Goal: Transaction & Acquisition: Book appointment/travel/reservation

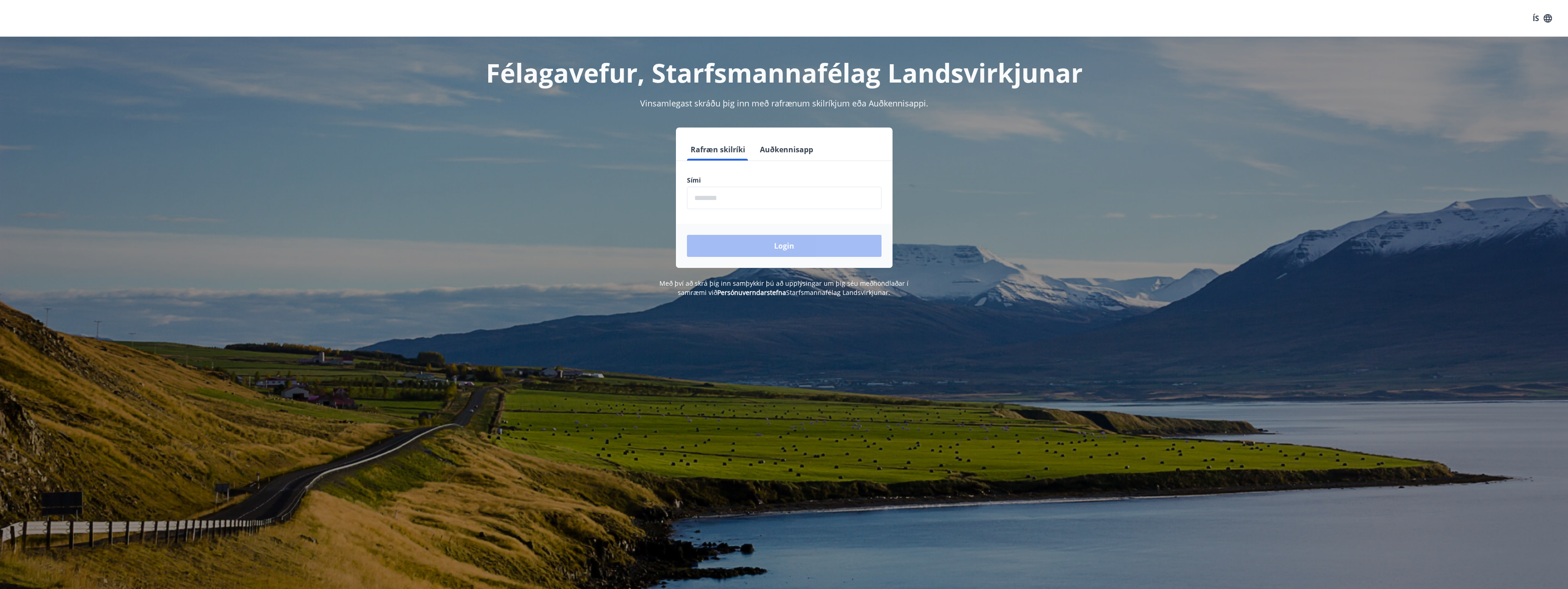
click at [781, 194] on input "phone" at bounding box center [784, 197] width 194 height 23
type input "********"
click at [774, 246] on button "Login" at bounding box center [784, 246] width 194 height 22
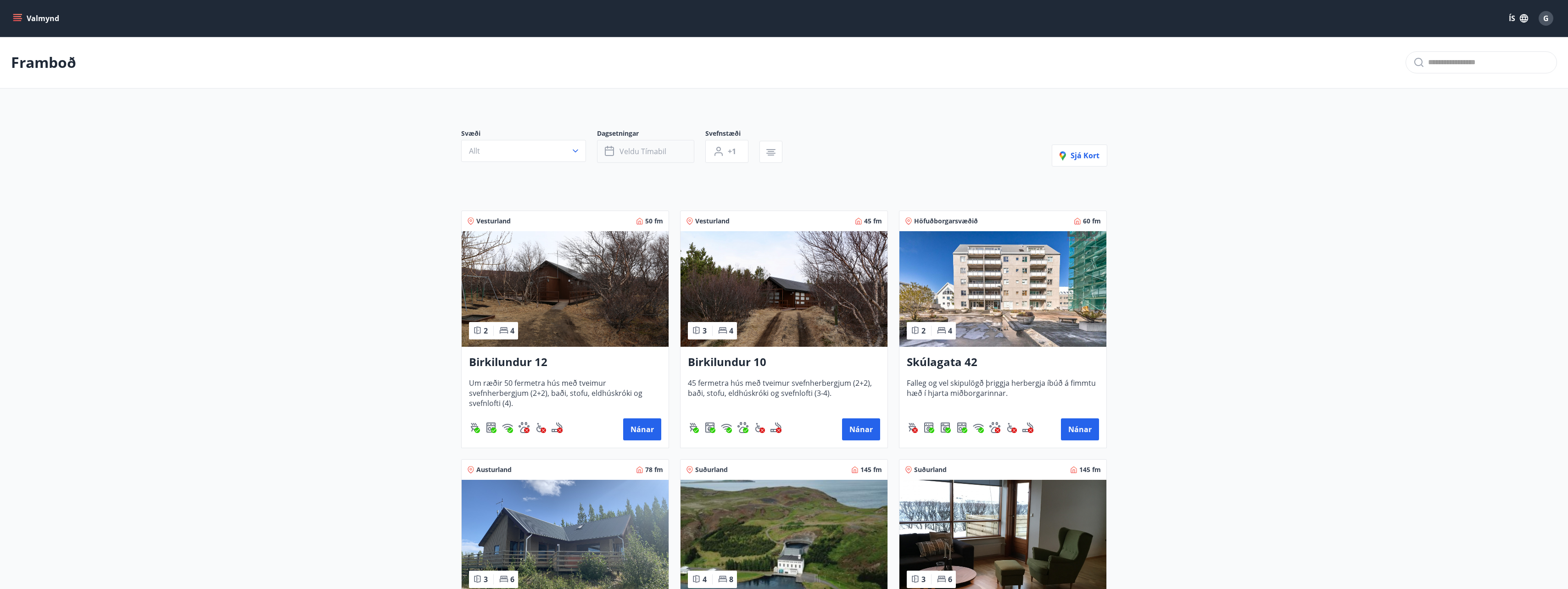
click at [653, 154] on span "Veldu tímabil" at bounding box center [643, 152] width 47 height 10
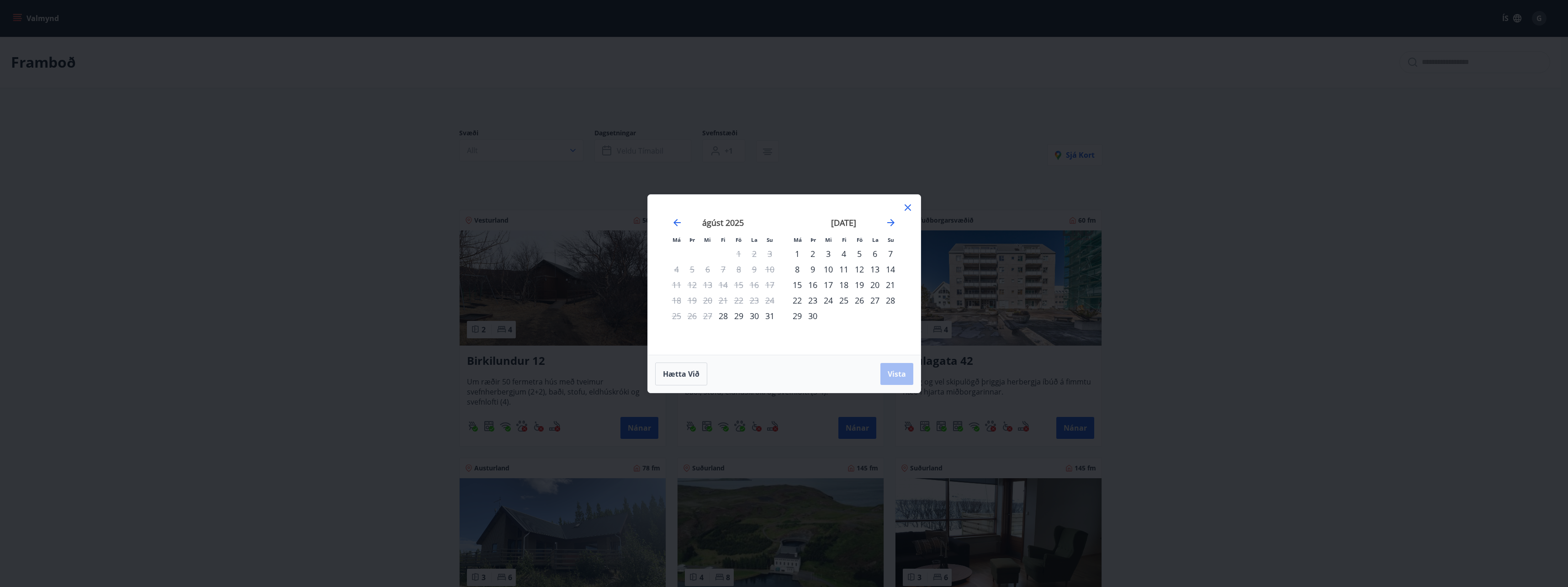
click at [740, 315] on div "29" at bounding box center [739, 316] width 15 height 15
click at [769, 317] on div "31" at bounding box center [770, 316] width 15 height 15
click at [896, 367] on button "Vista" at bounding box center [896, 374] width 33 height 22
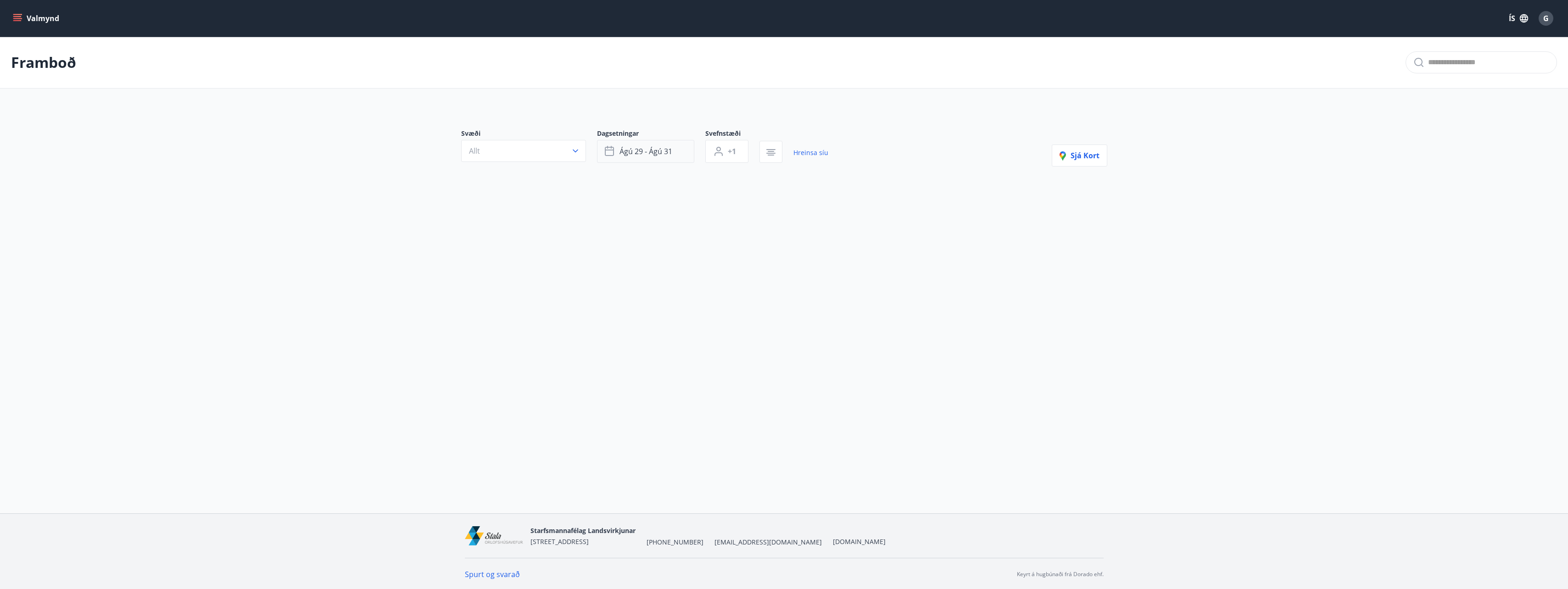
click at [657, 152] on span "ágú 29 - ágú 31" at bounding box center [646, 152] width 53 height 10
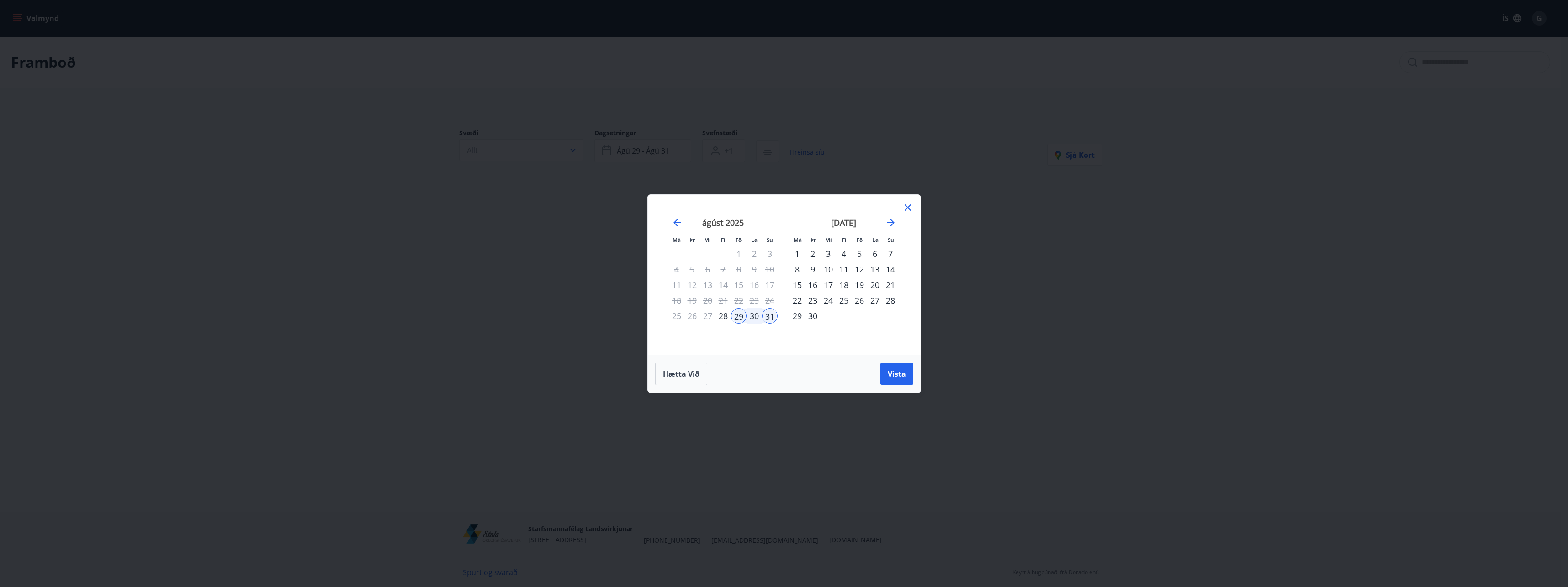
click at [861, 252] on div "5" at bounding box center [860, 254] width 15 height 15
click at [890, 252] on div "7" at bounding box center [890, 254] width 15 height 15
click at [725, 318] on div "28" at bounding box center [723, 316] width 15 height 15
click at [813, 317] on div "30" at bounding box center [813, 316] width 15 height 15
click at [895, 373] on span "Vista" at bounding box center [897, 374] width 19 height 10
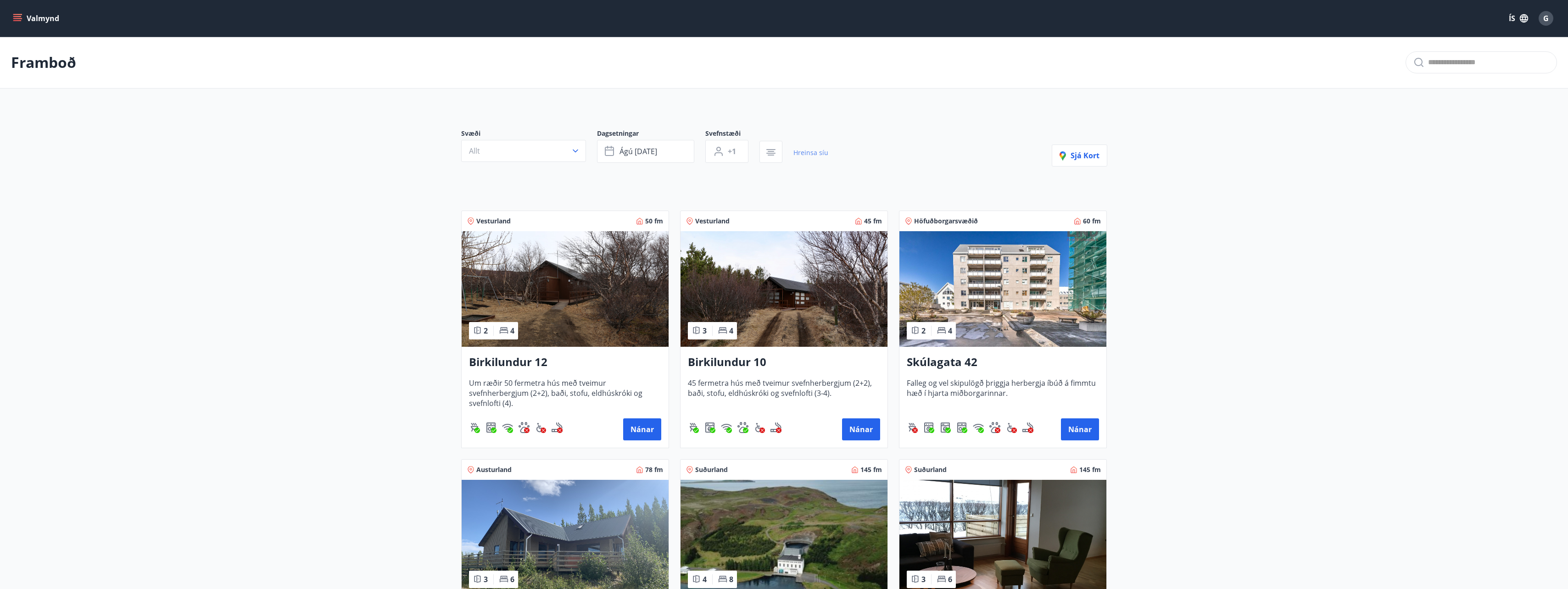
click at [815, 151] on link "Hreinsa síu" at bounding box center [811, 152] width 35 height 20
click at [772, 150] on icon "button" at bounding box center [771, 149] width 9 height 1
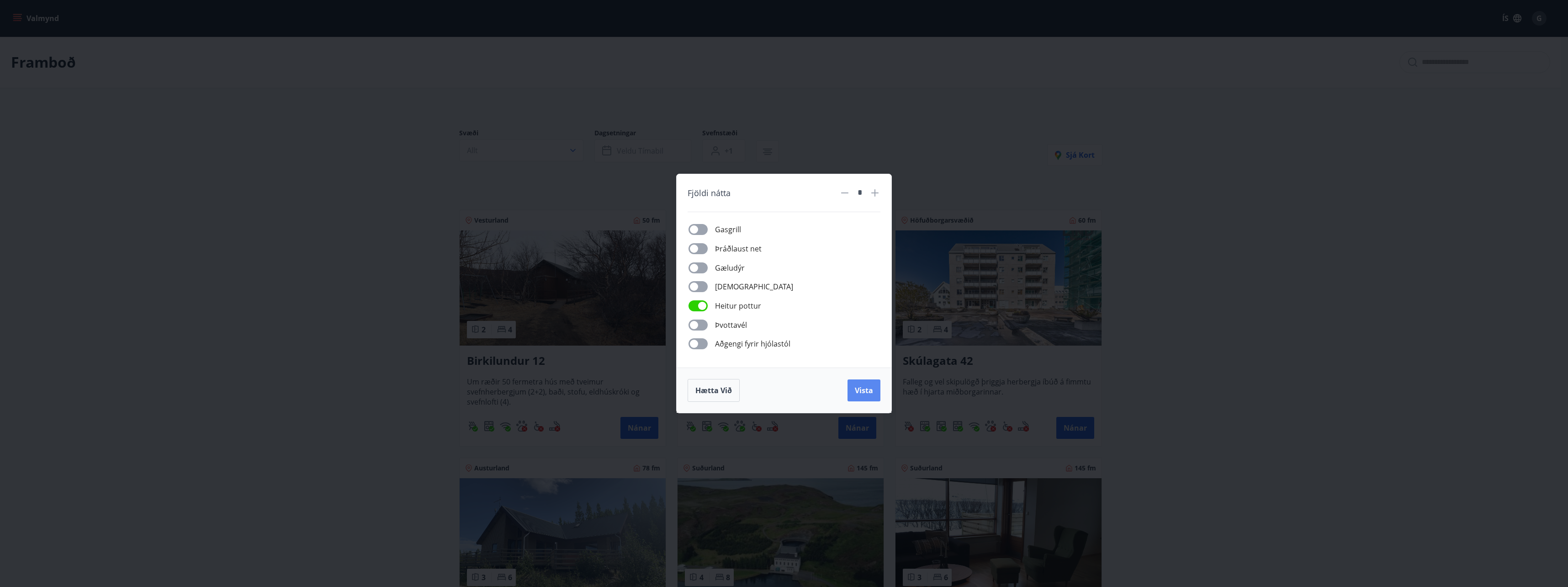
click at [858, 388] on span "Vista" at bounding box center [864, 390] width 19 height 10
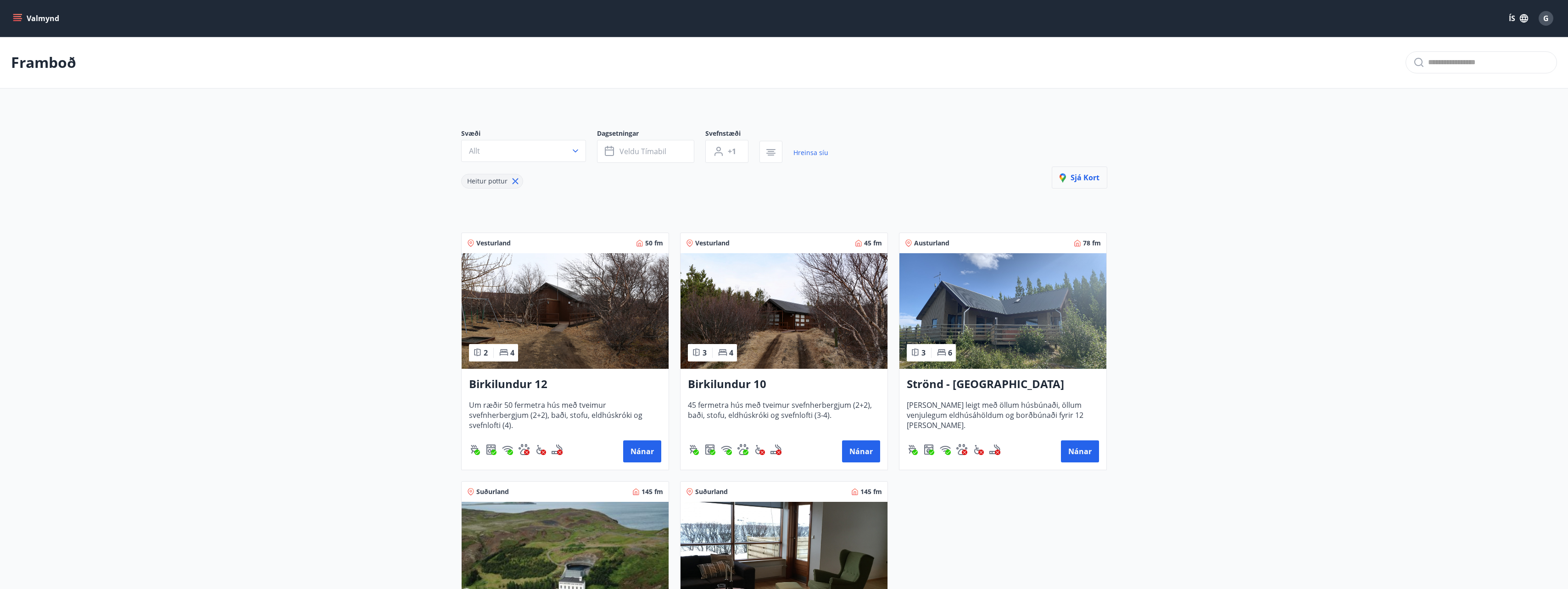
click at [1094, 177] on span "Sjá kort" at bounding box center [1080, 177] width 40 height 10
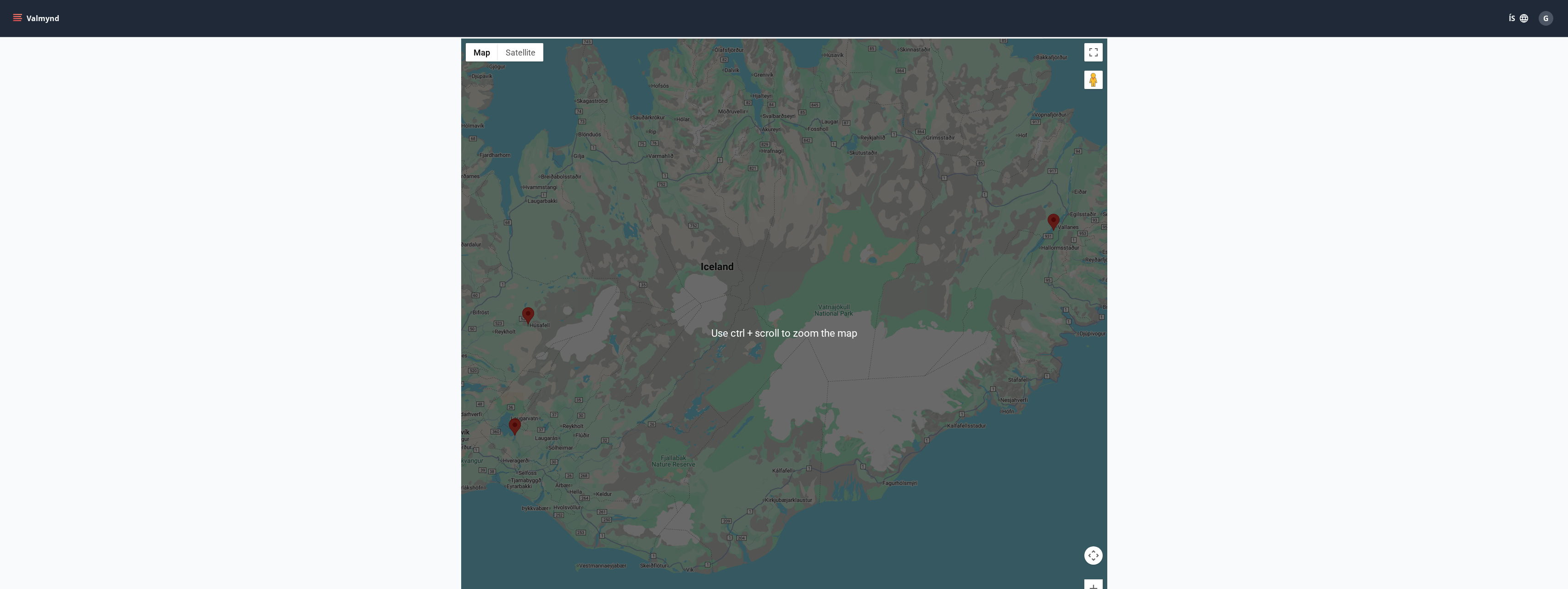
scroll to position [183, 0]
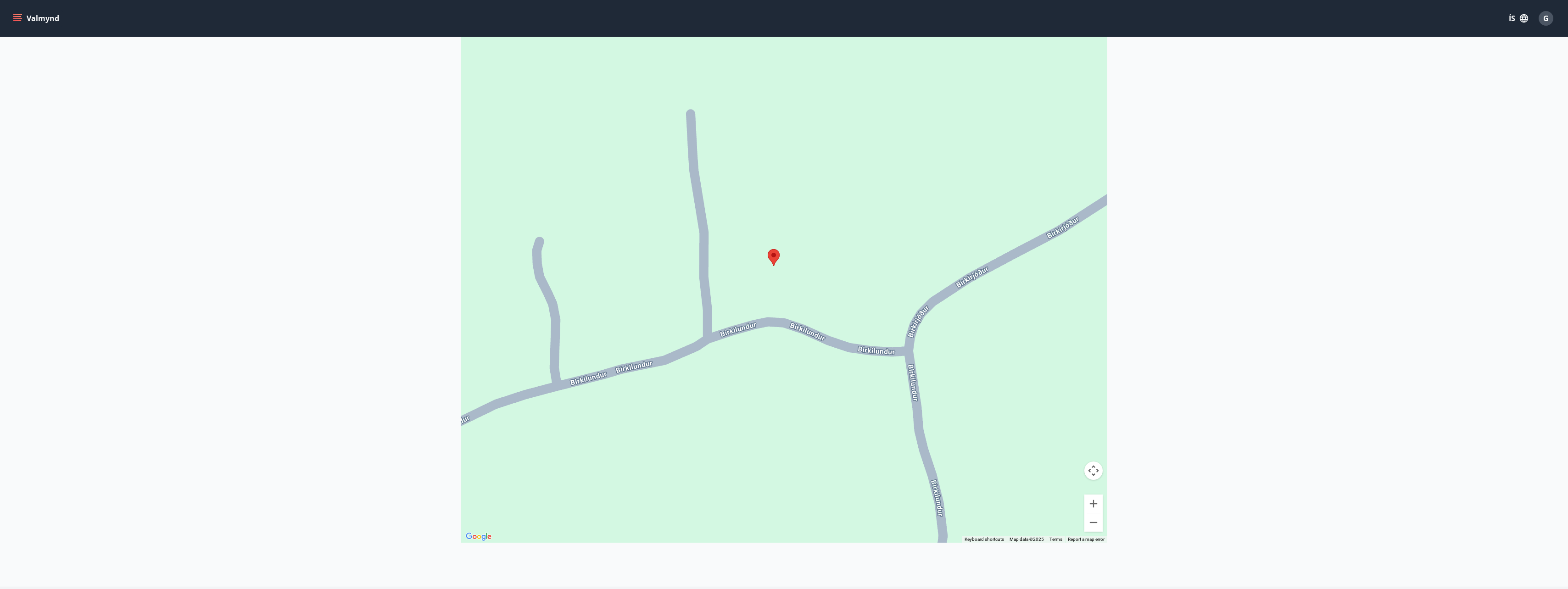
click at [777, 254] on img at bounding box center [773, 257] width 12 height 17
click at [770, 255] on img at bounding box center [773, 257] width 12 height 17
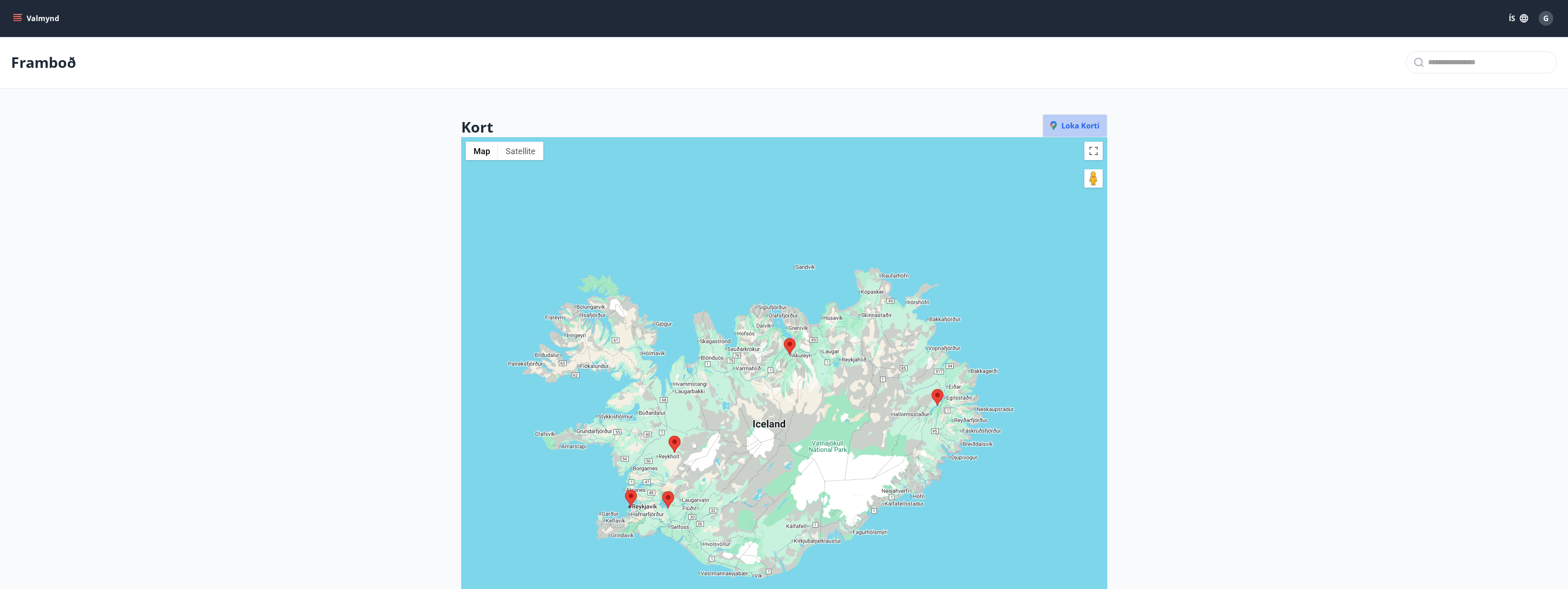
click at [1078, 127] on span "Loka korti" at bounding box center [1075, 126] width 49 height 10
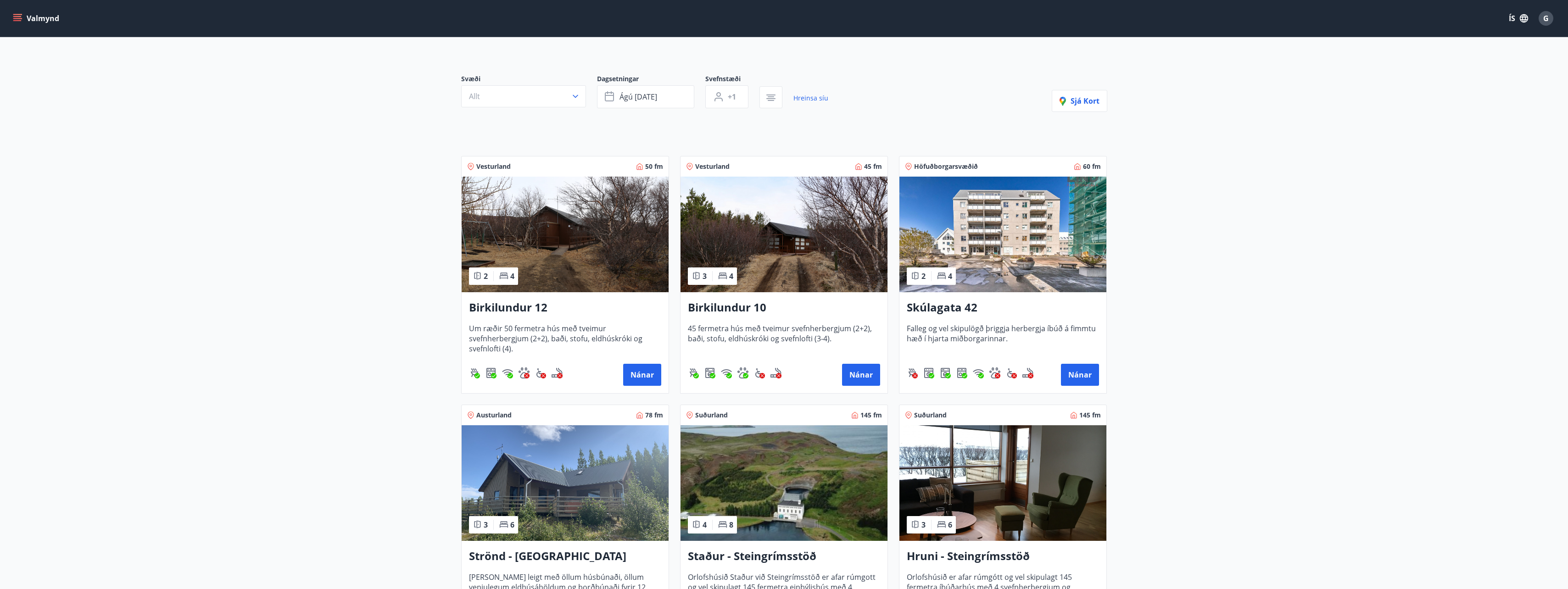
scroll to position [230, 0]
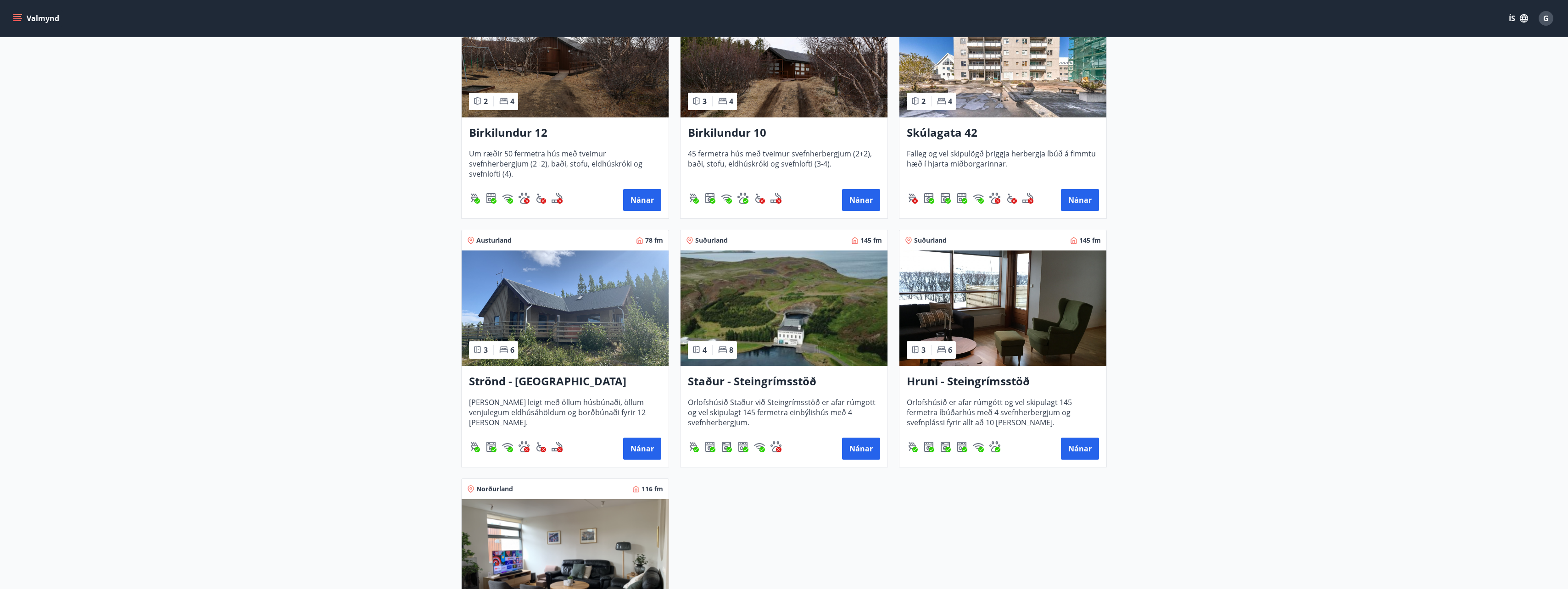
click at [548, 383] on h3 "Strönd - [GEOGRAPHIC_DATA]" at bounding box center [565, 382] width 192 height 17
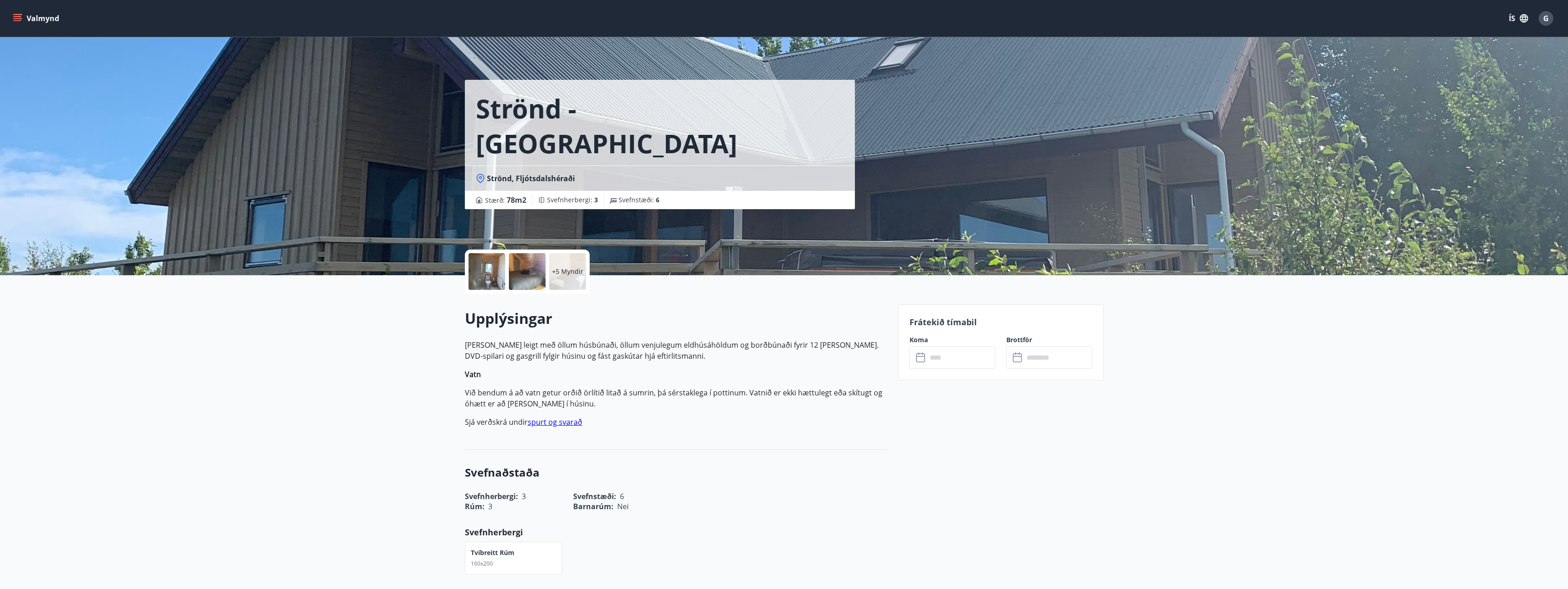
click at [26, 19] on button "Valmynd" at bounding box center [37, 19] width 52 height 17
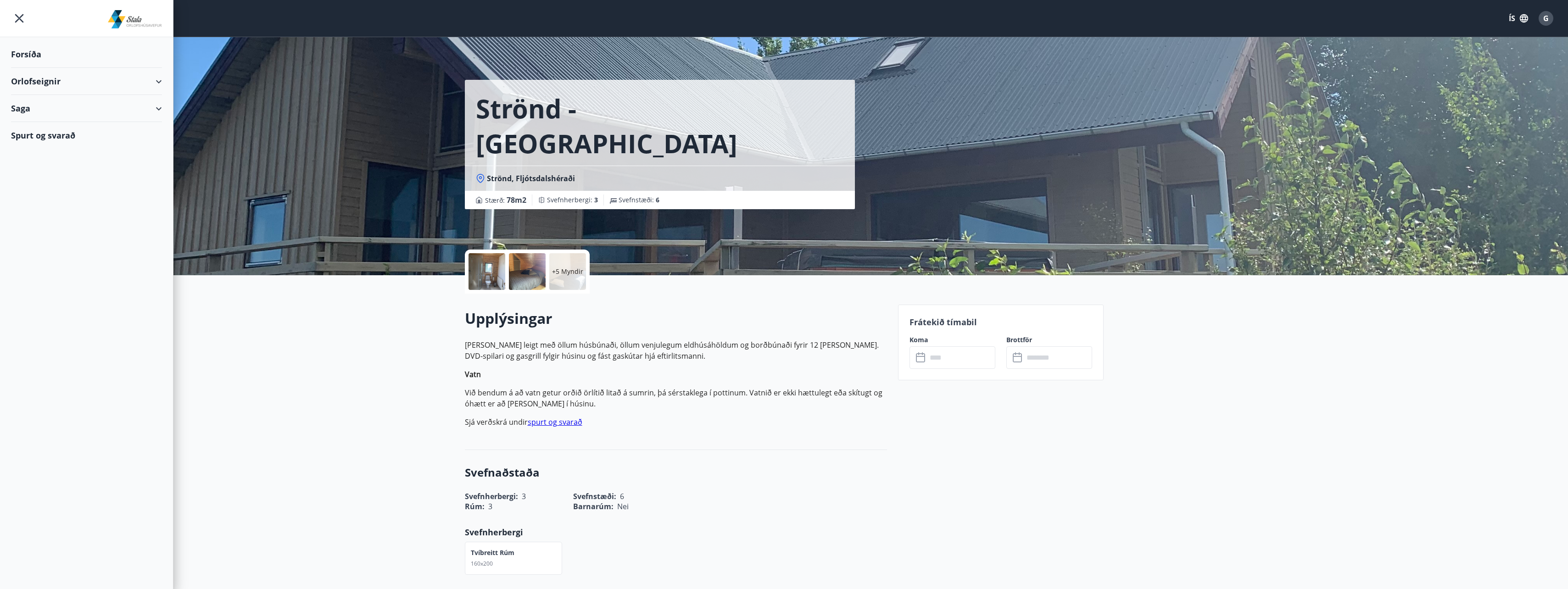
click at [115, 82] on div "Orlofseignir" at bounding box center [86, 82] width 151 height 27
click at [44, 120] on div "Bókunardagatal" at bounding box center [87, 124] width 136 height 19
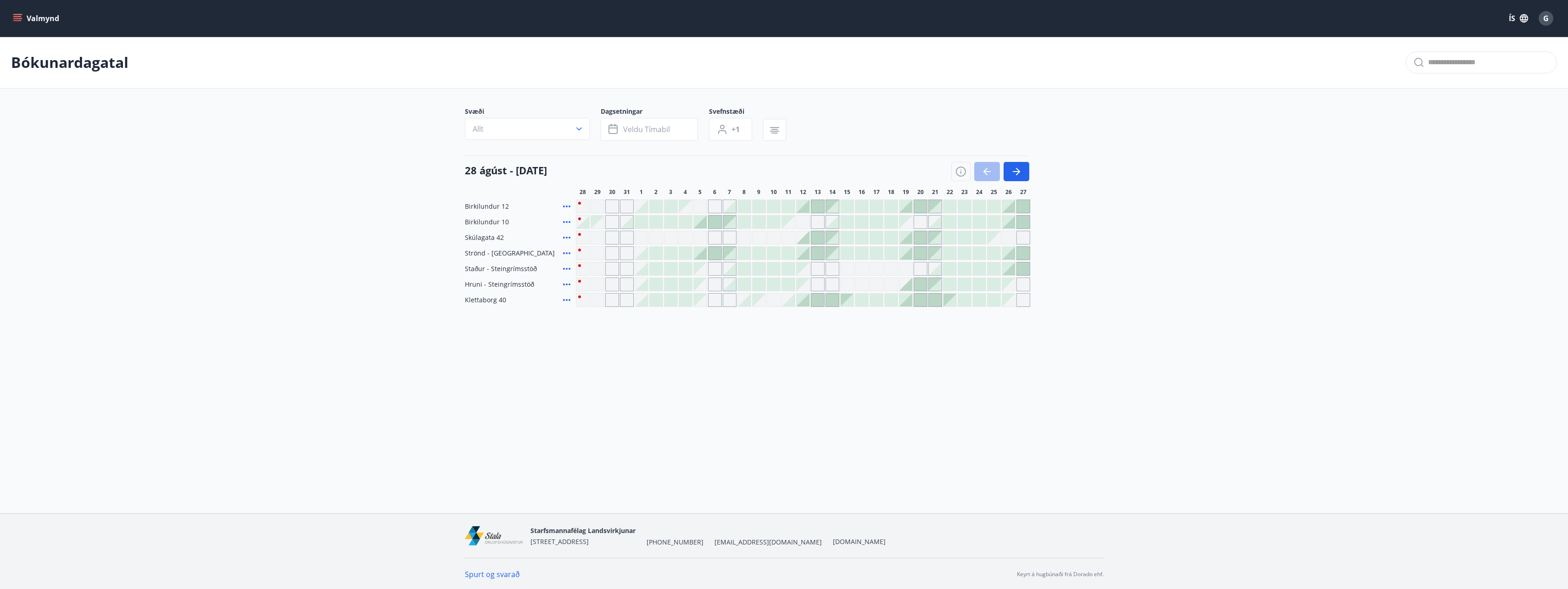
click at [566, 220] on icon at bounding box center [566, 222] width 11 height 11
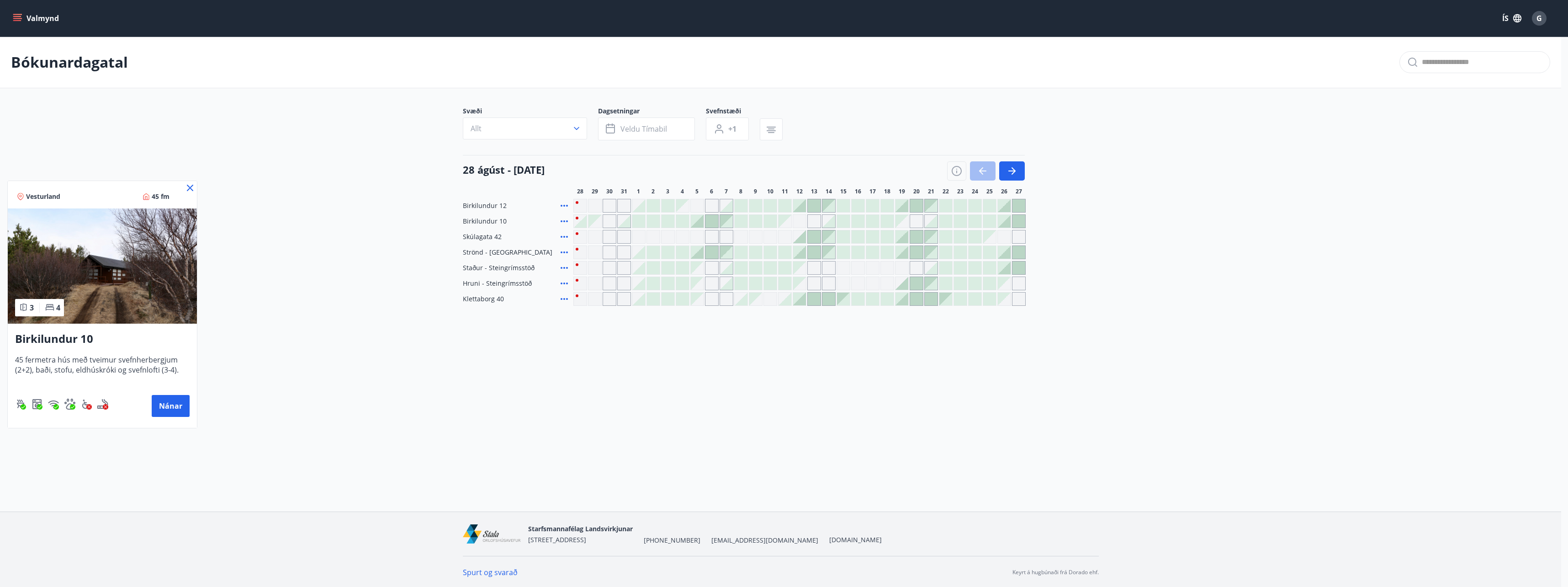
click at [565, 301] on div at bounding box center [784, 294] width 1568 height 587
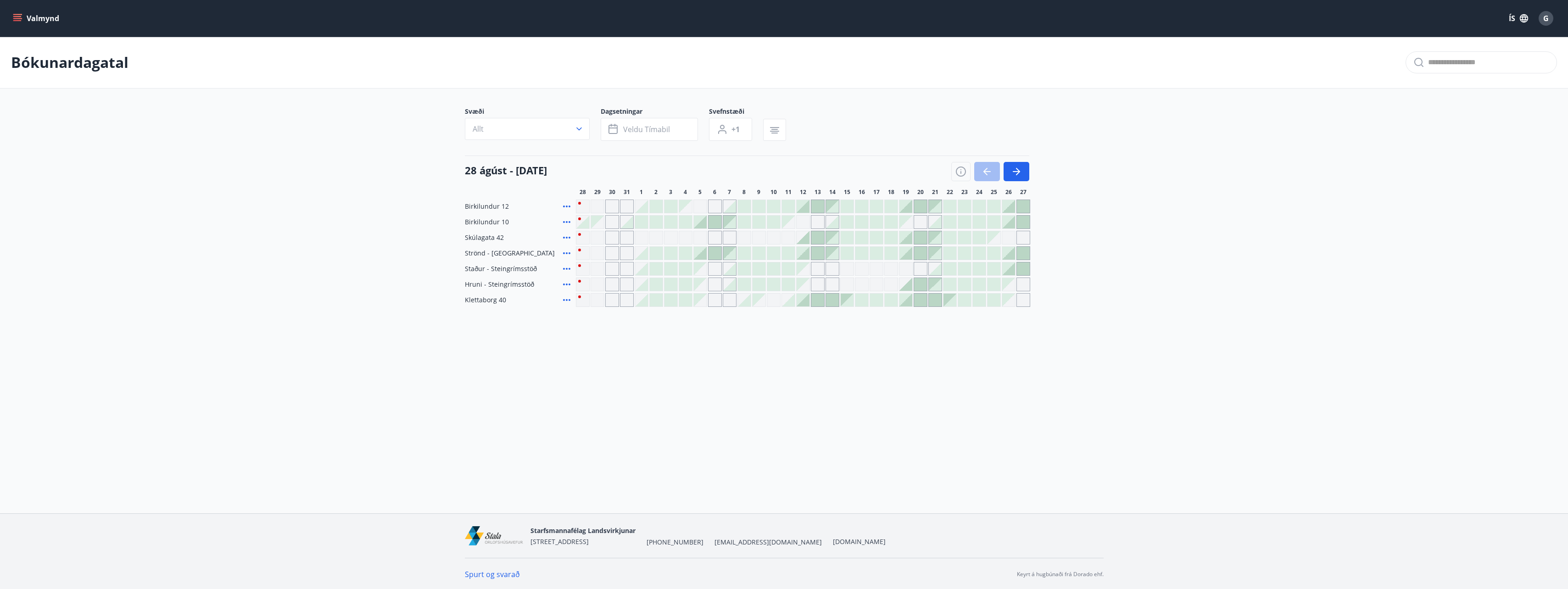
click at [565, 297] on icon at bounding box center [566, 300] width 11 height 11
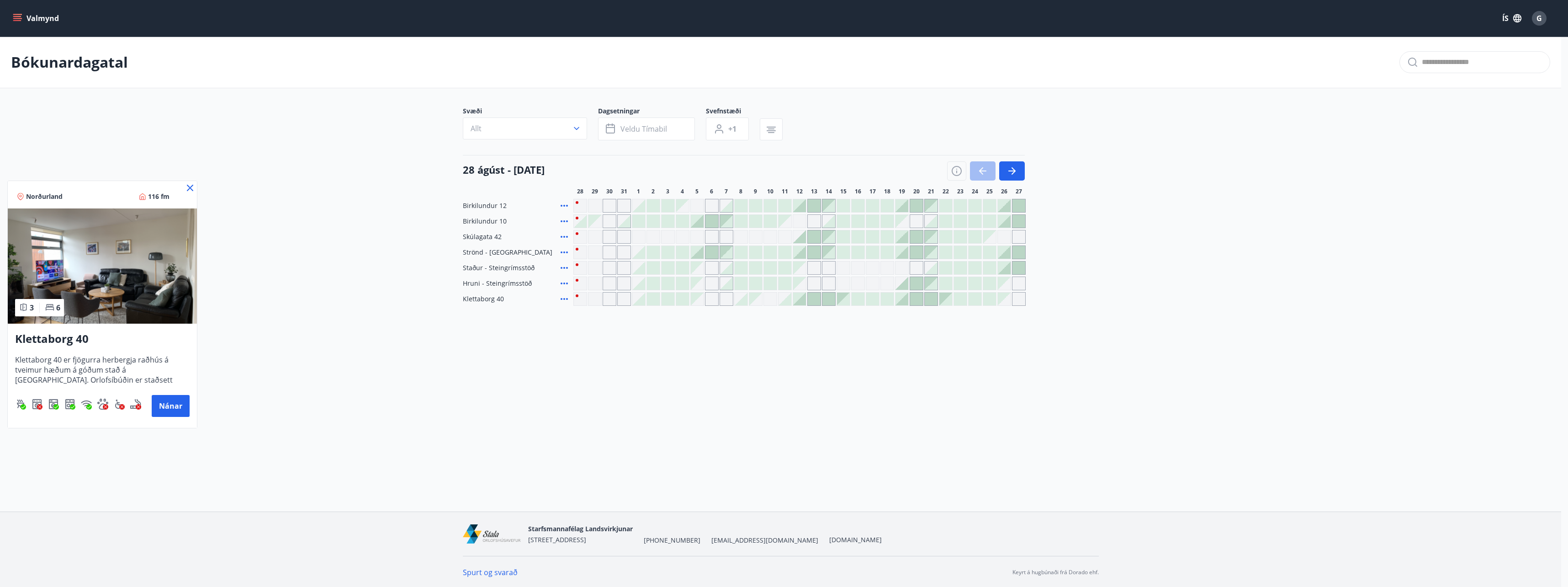
click at [13, 18] on div at bounding box center [784, 294] width 1568 height 587
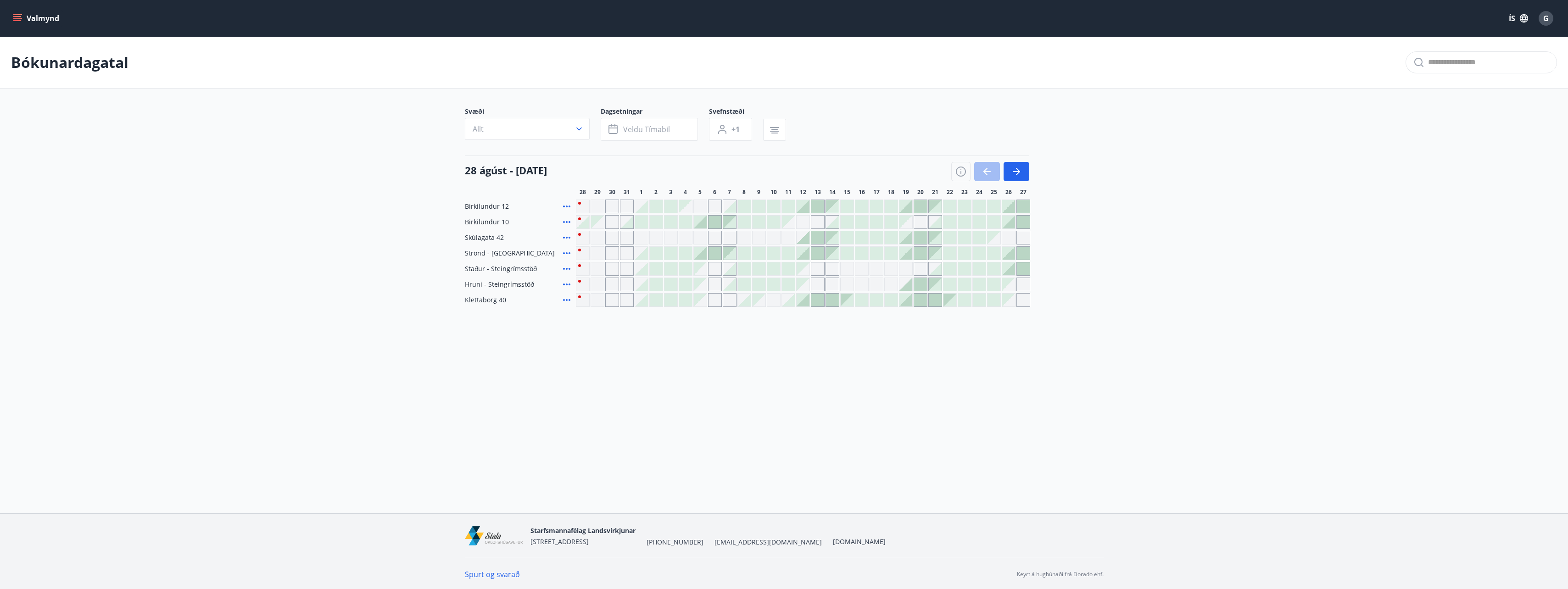
click at [17, 20] on icon "menu" at bounding box center [17, 18] width 9 height 9
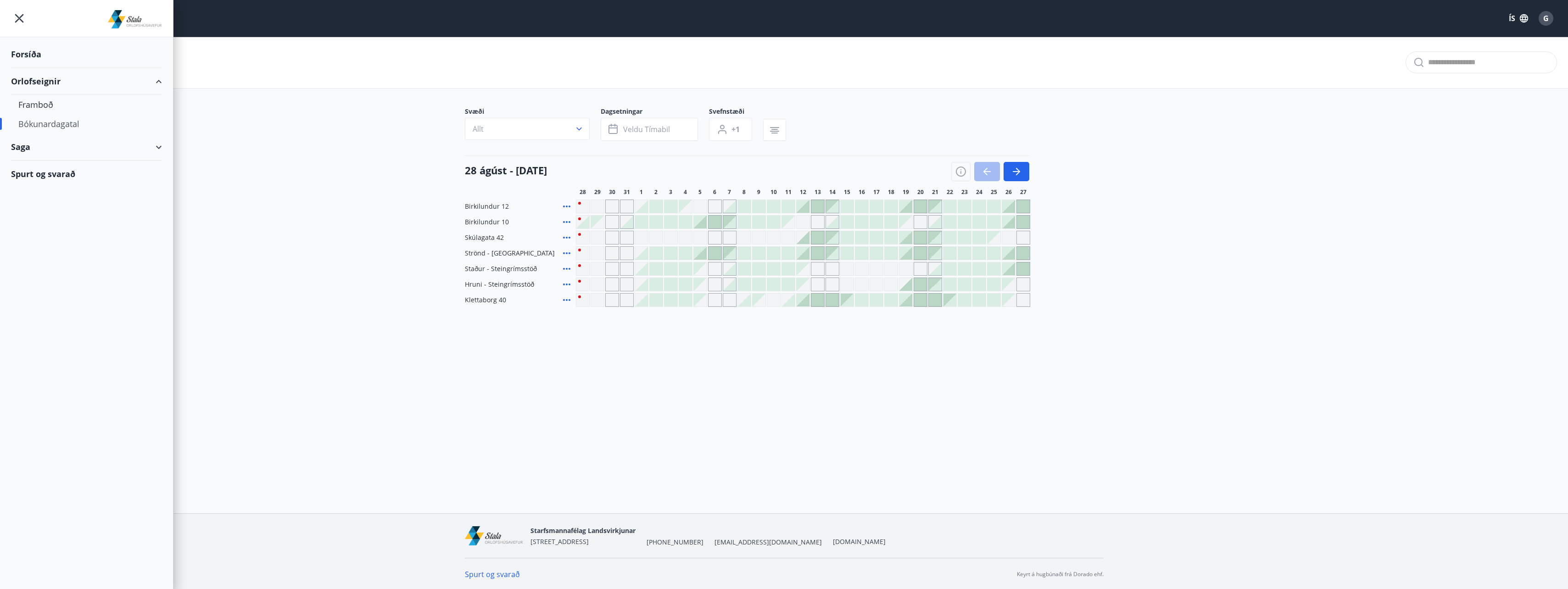
click at [67, 172] on div "Spurt og svarað" at bounding box center [86, 174] width 151 height 26
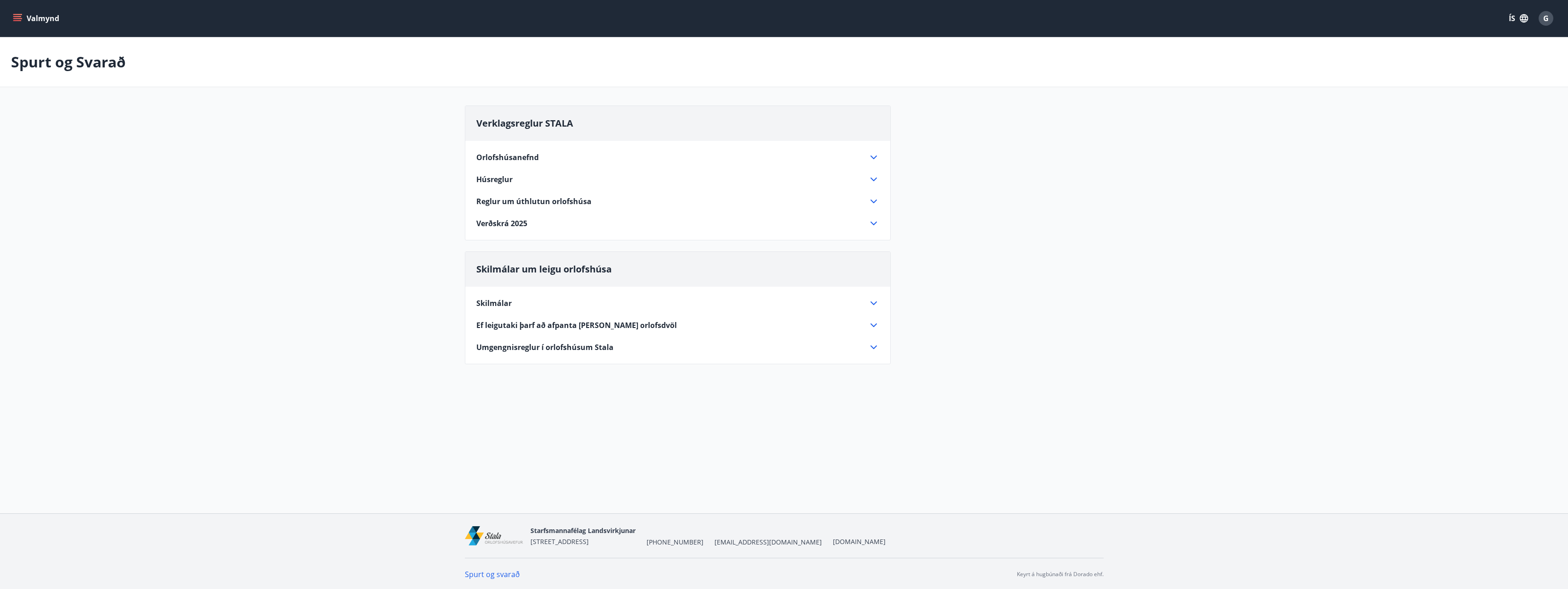
click at [516, 224] on span "Verðskrá 2025" at bounding box center [501, 224] width 51 height 10
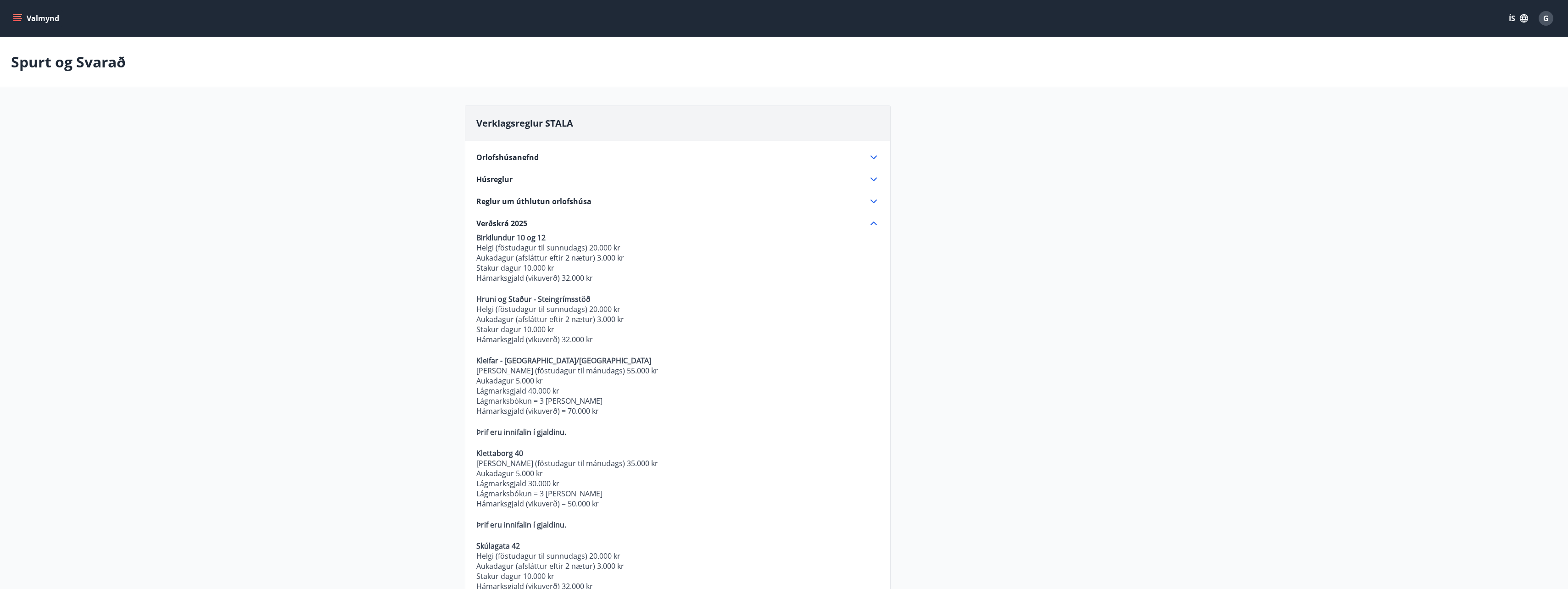
click at [12, 15] on button "Valmynd" at bounding box center [37, 19] width 52 height 17
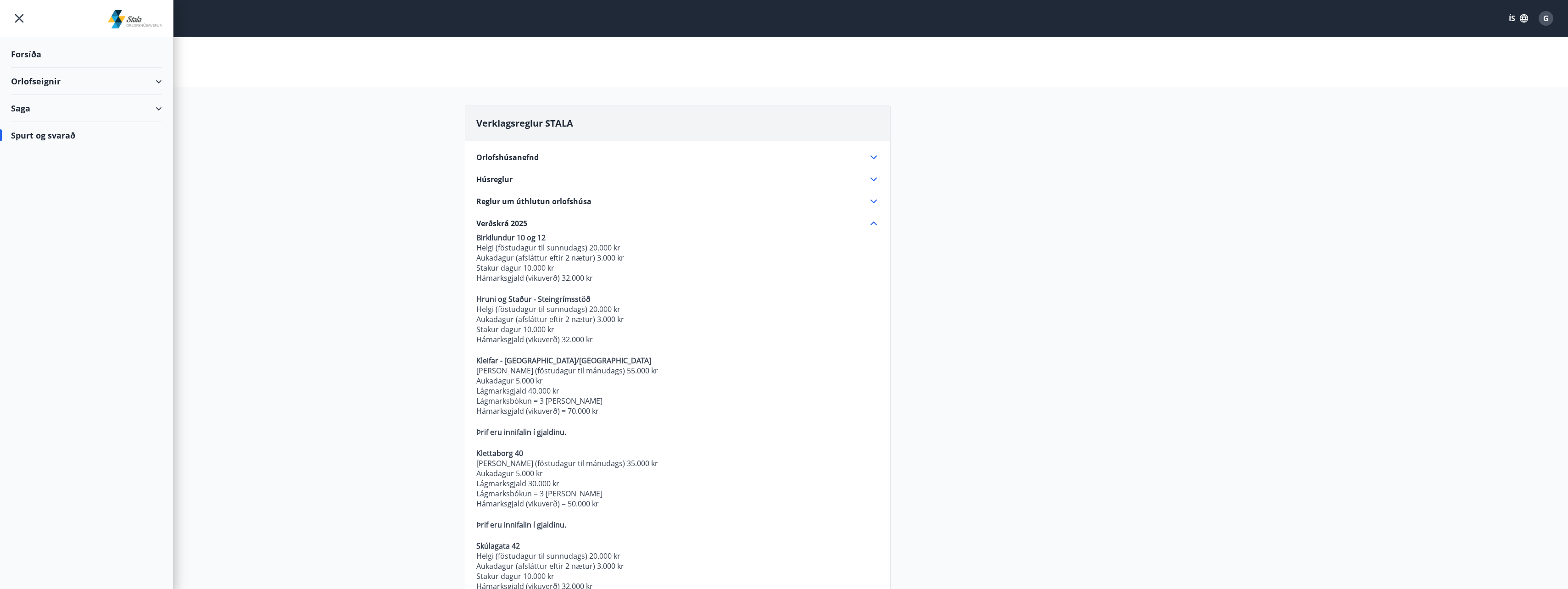
click at [81, 84] on div "Orlofseignir" at bounding box center [86, 82] width 151 height 27
click at [37, 107] on div "Framboð" at bounding box center [87, 105] width 136 height 19
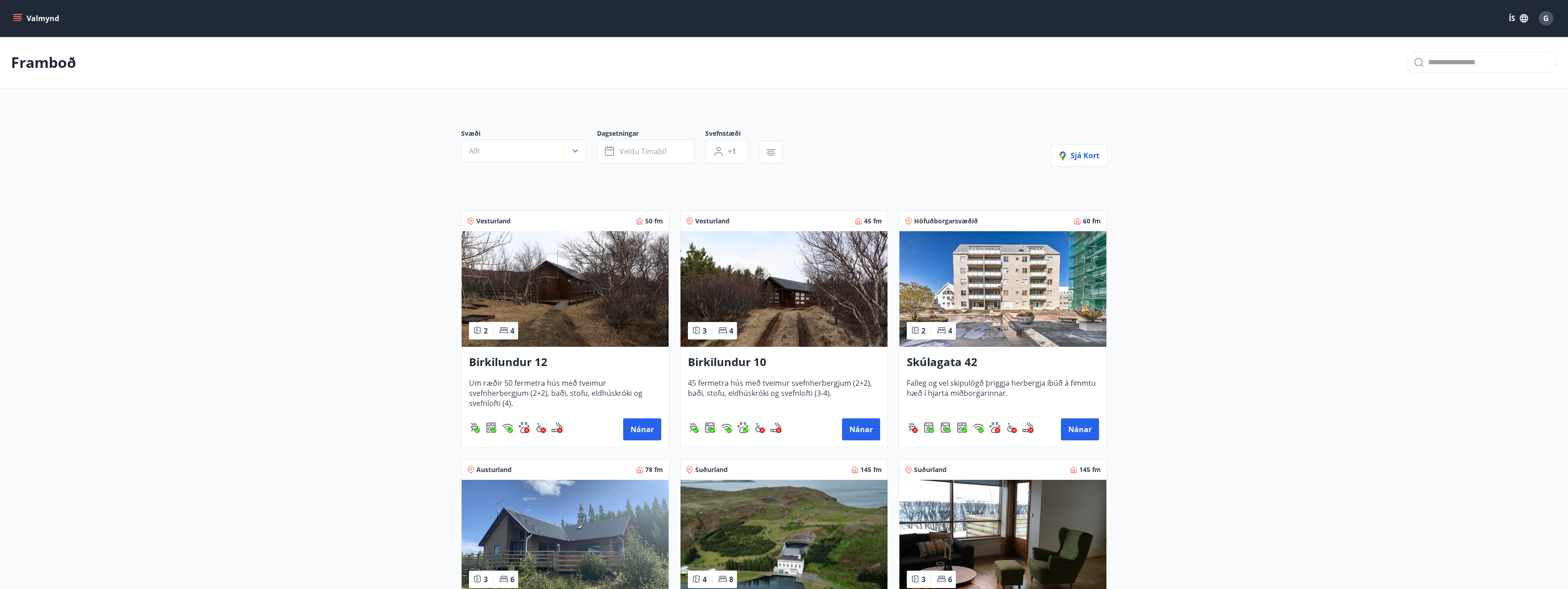
click at [15, 19] on icon "menu" at bounding box center [19, 18] width 10 height 1
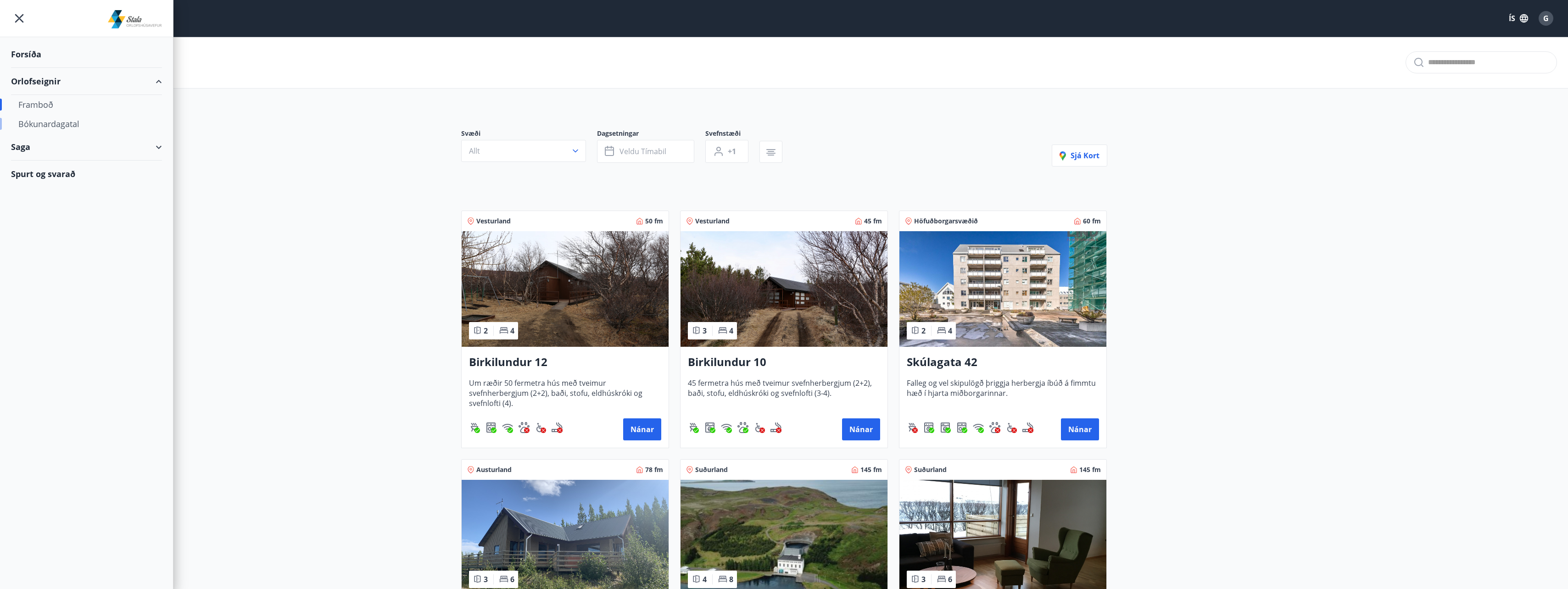
click at [52, 119] on div "Bókunardagatal" at bounding box center [87, 124] width 136 height 19
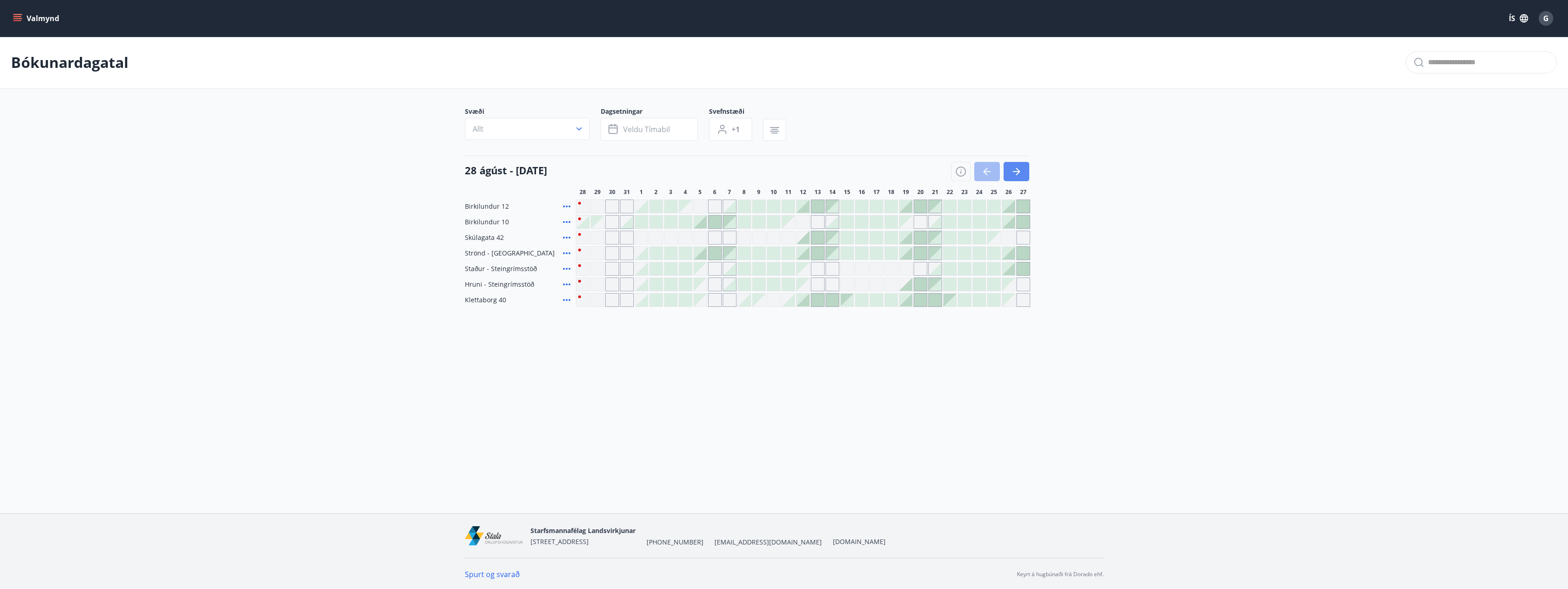
click at [1014, 171] on icon "button" at bounding box center [1016, 171] width 7 height 1
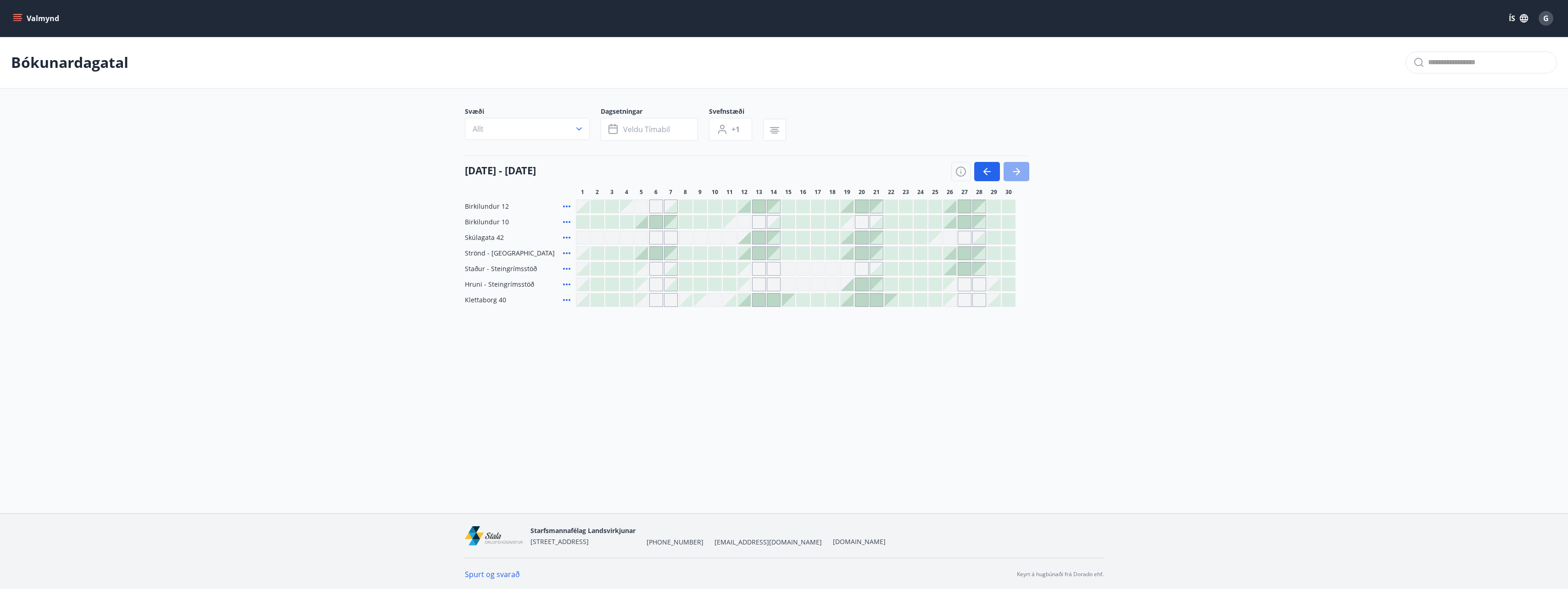
click at [1014, 171] on icon "button" at bounding box center [1016, 171] width 7 height 1
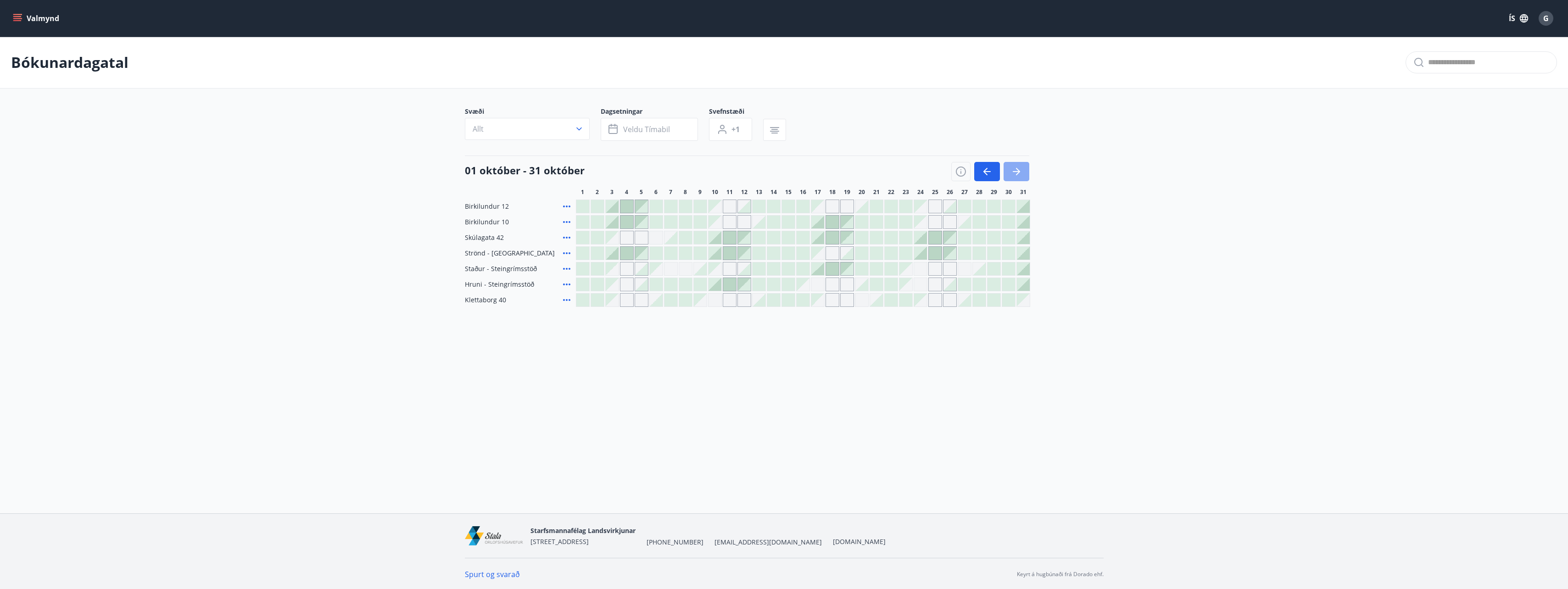
click at [1014, 171] on icon "button" at bounding box center [1016, 171] width 7 height 1
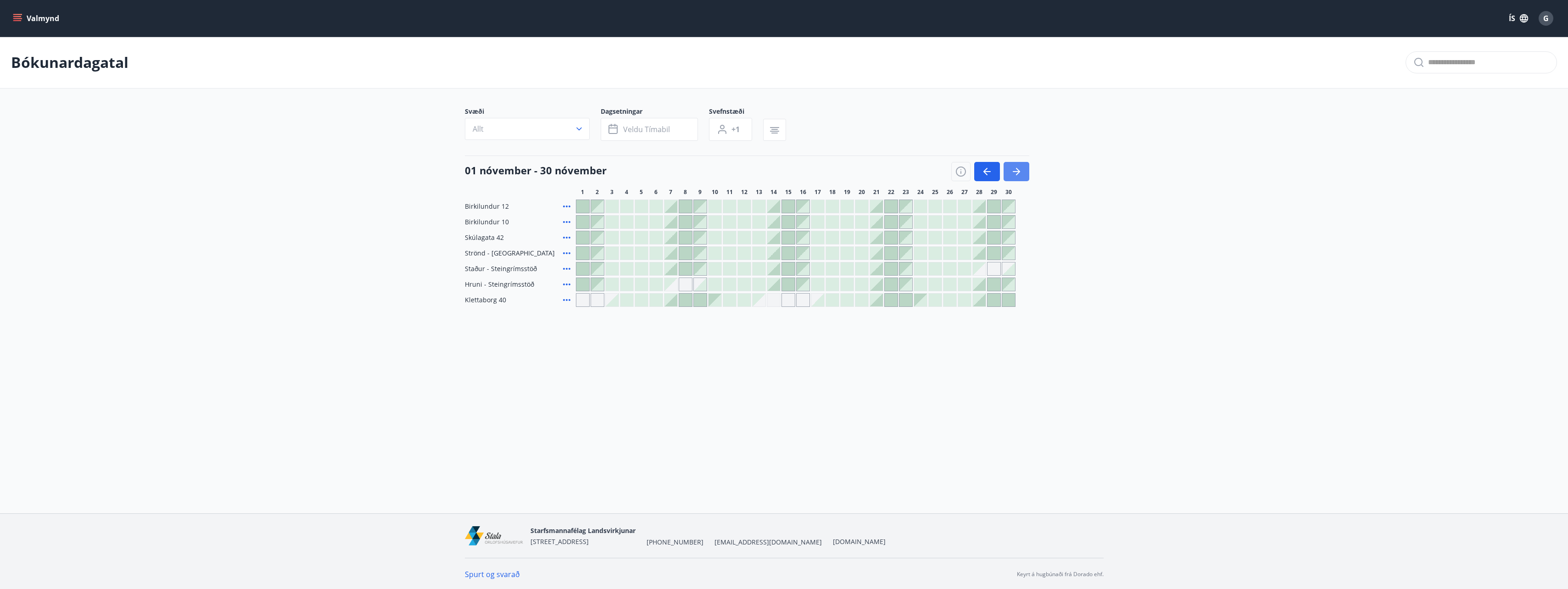
click at [1015, 177] on button "button" at bounding box center [1017, 172] width 26 height 19
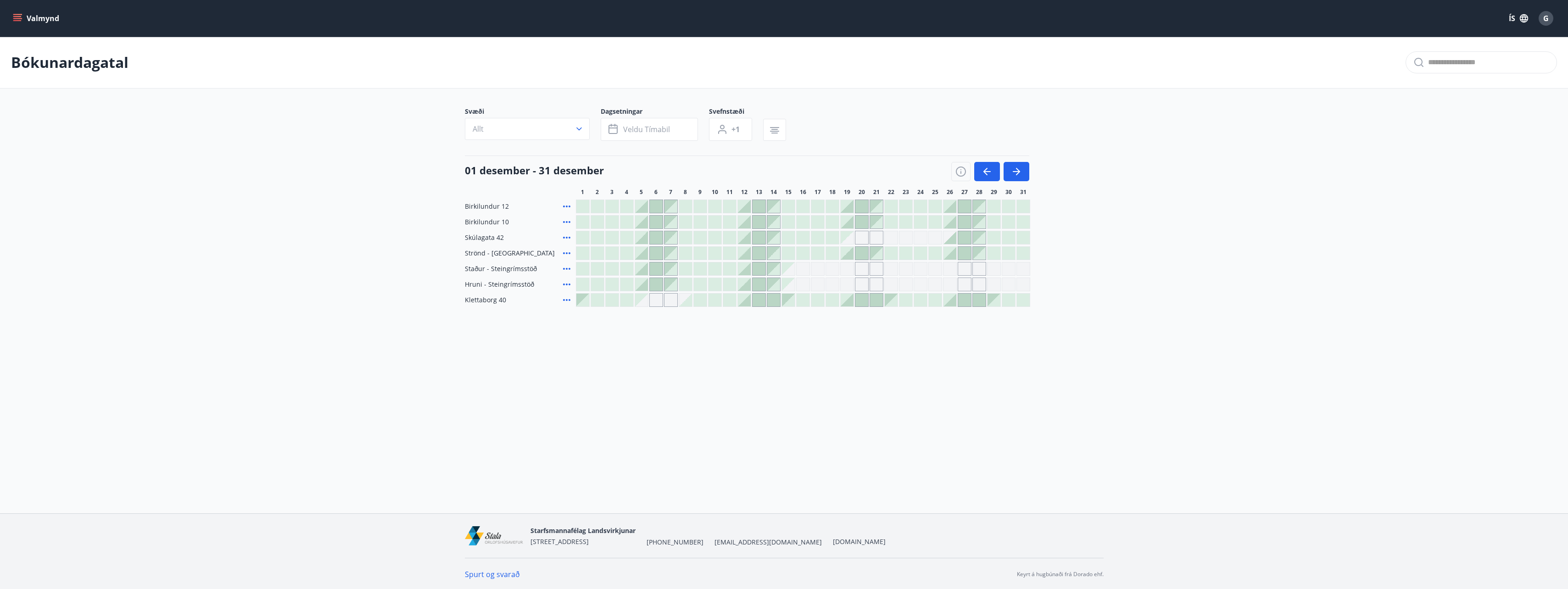
click at [15, 20] on icon "menu" at bounding box center [17, 20] width 8 height 1
drag, startPoint x: 15, startPoint y: 20, endPoint x: 243, endPoint y: 149, distance: 262.0
click at [243, 149] on main "Bókunardagatal Svæði Allt Dagsetningar Veldu tímabil Svefnstæði +1 01 desember …" at bounding box center [784, 172] width 1568 height 270
click at [21, 20] on icon "menu" at bounding box center [17, 20] width 8 height 1
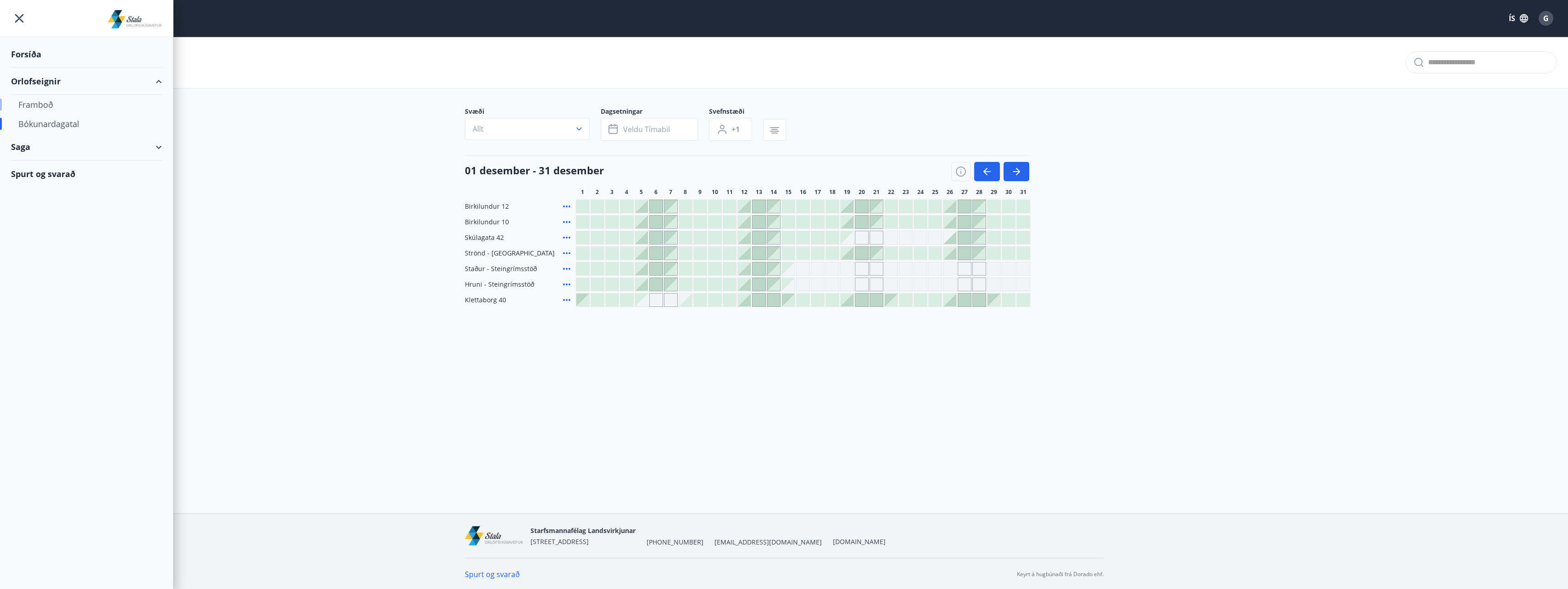
click at [45, 105] on div "Framboð" at bounding box center [87, 105] width 136 height 19
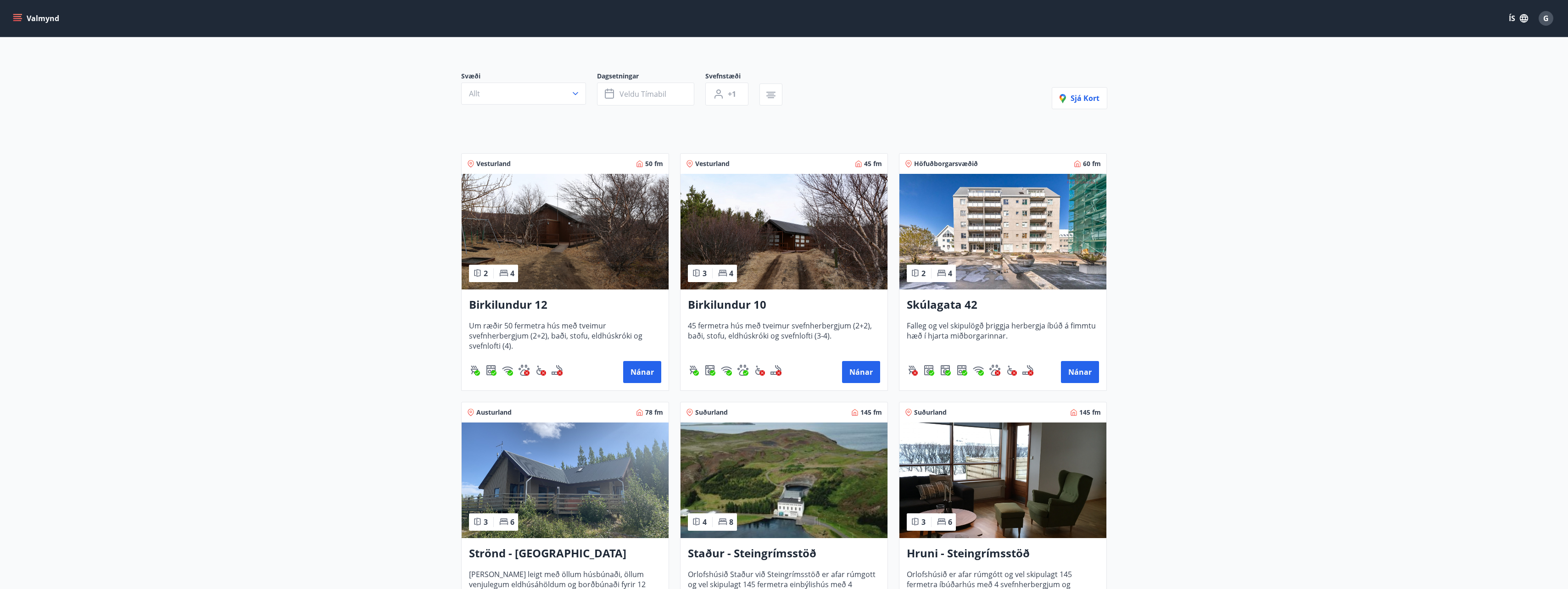
scroll to position [138, 0]
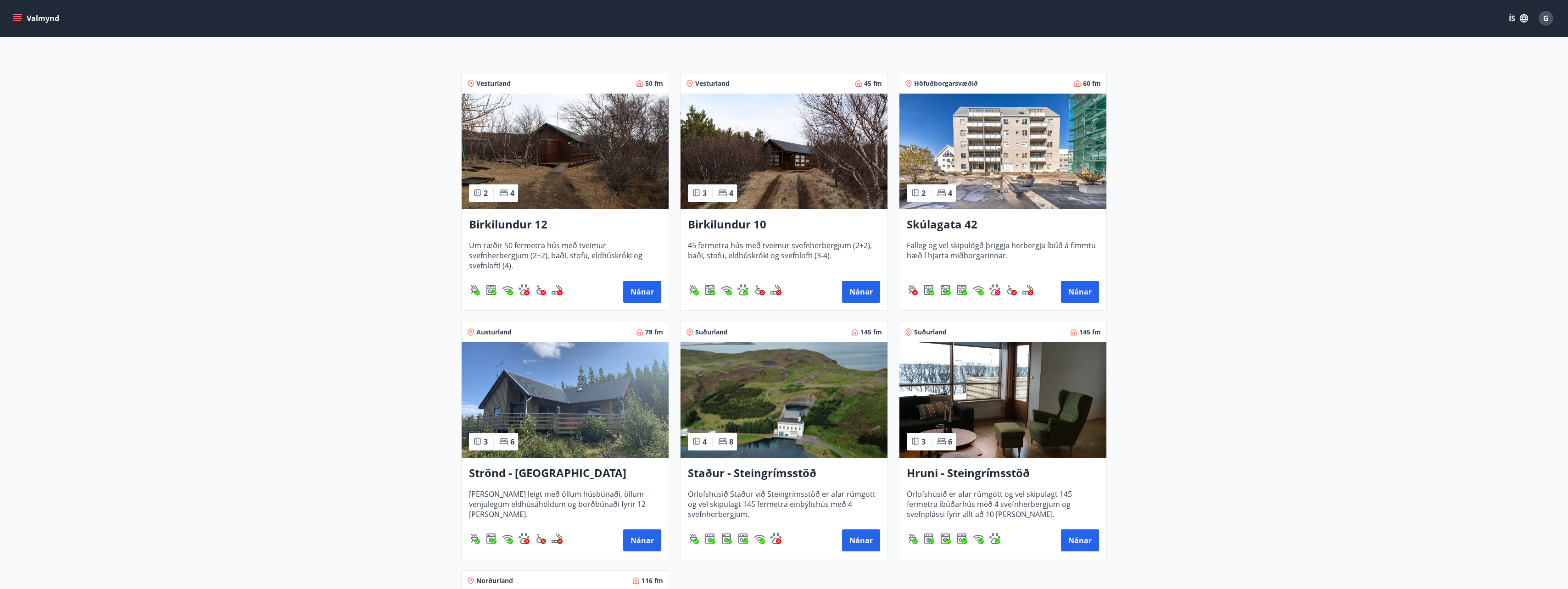
click at [948, 225] on h3 "Skúlagata 42" at bounding box center [1002, 225] width 192 height 17
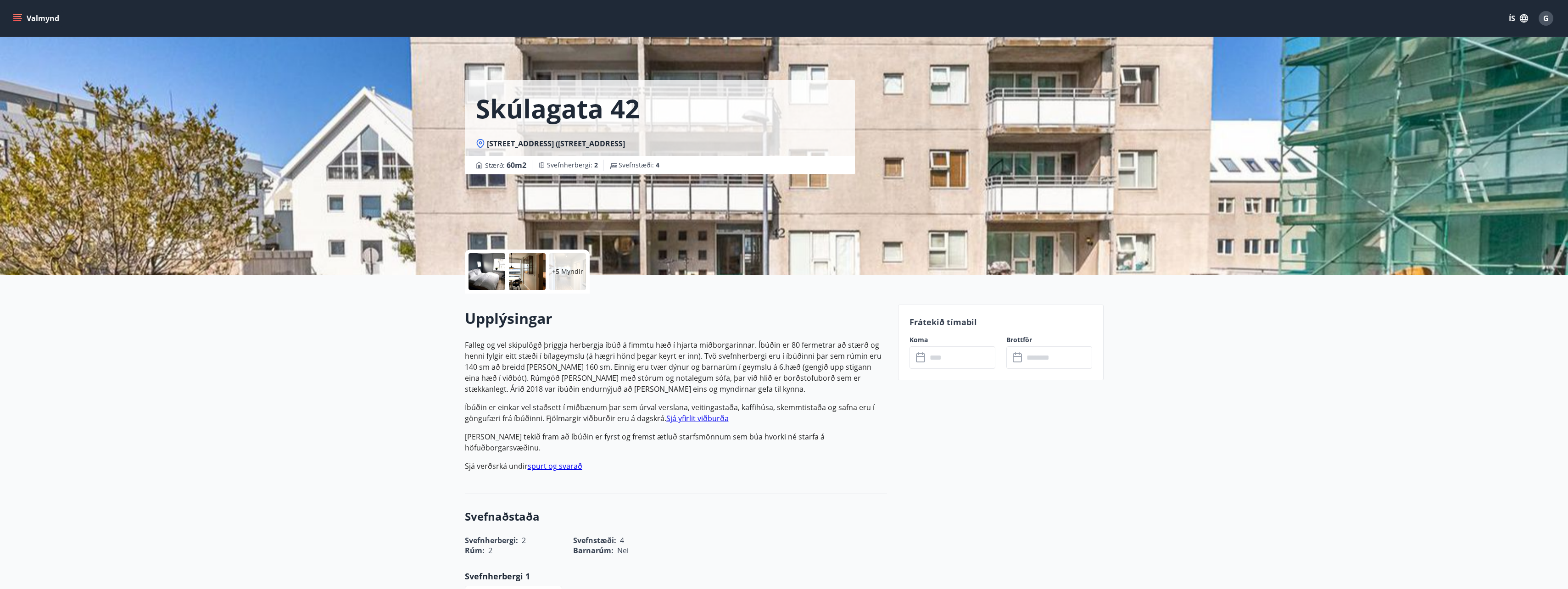
click at [573, 275] on p "+5 Myndir" at bounding box center [567, 271] width 32 height 9
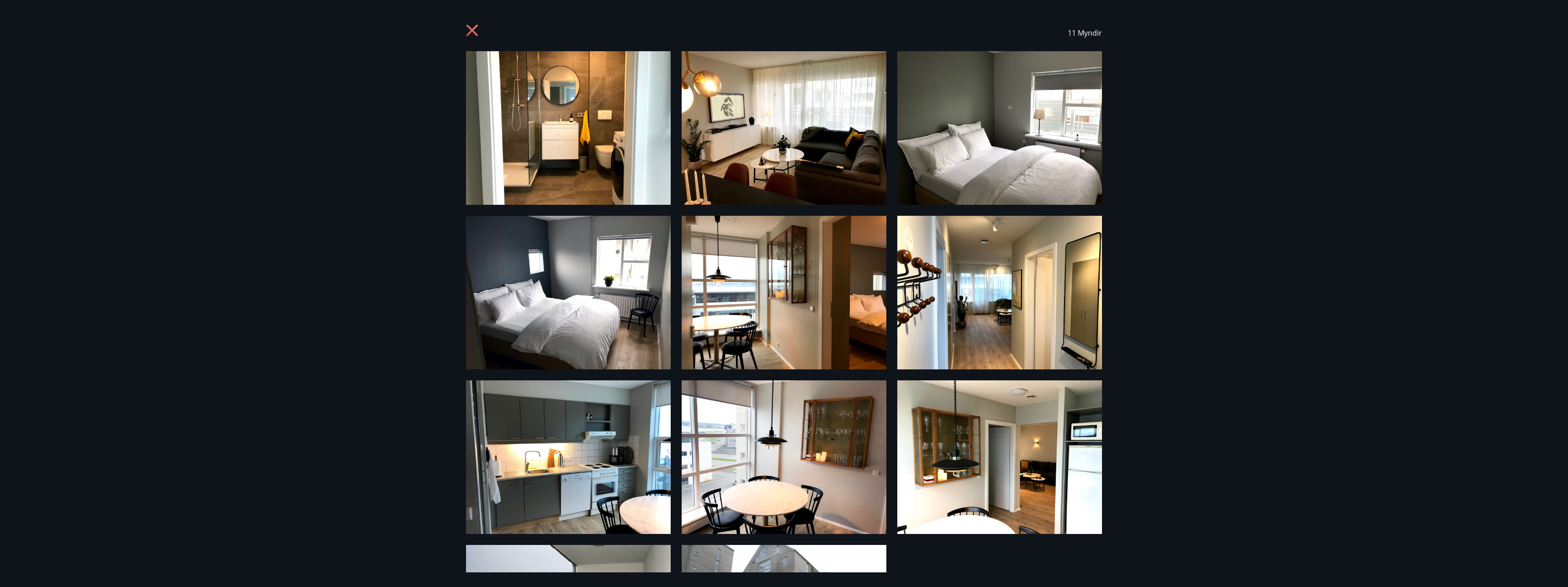
click at [737, 321] on img at bounding box center [784, 293] width 205 height 154
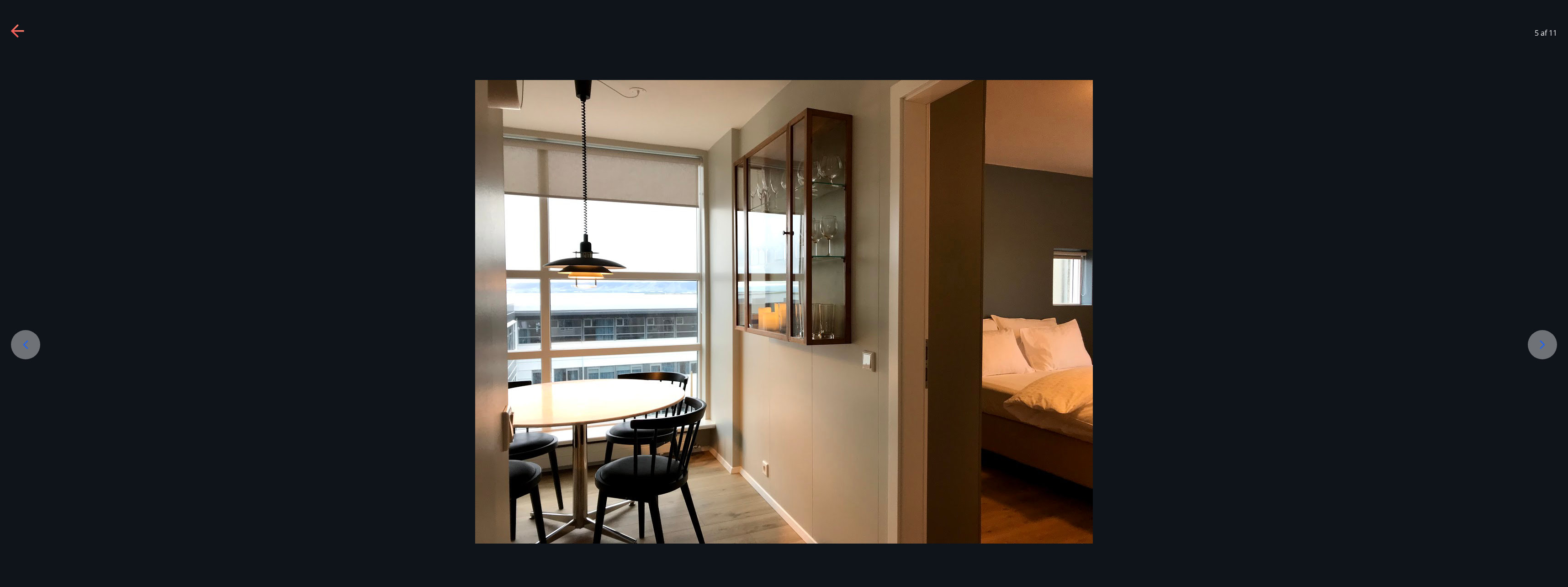
click at [1535, 347] on icon at bounding box center [1542, 344] width 15 height 15
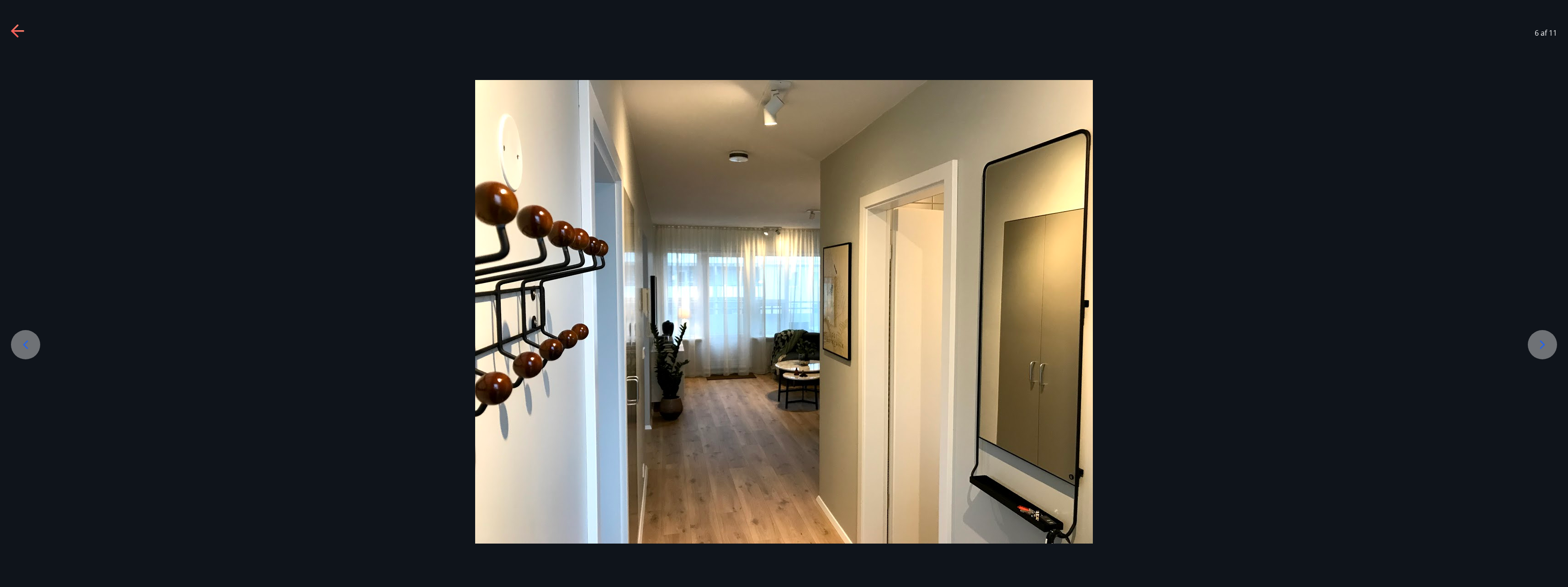
click at [1537, 342] on icon at bounding box center [1542, 344] width 15 height 15
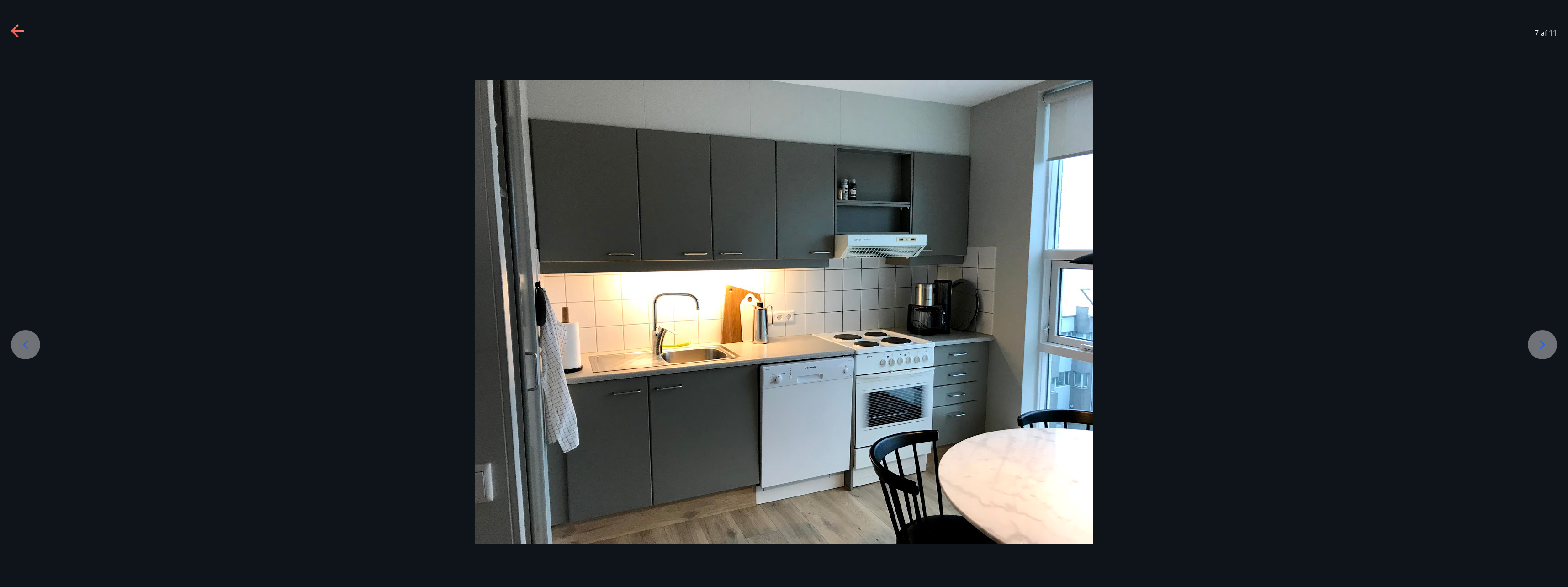
click at [1537, 342] on icon at bounding box center [1542, 344] width 15 height 15
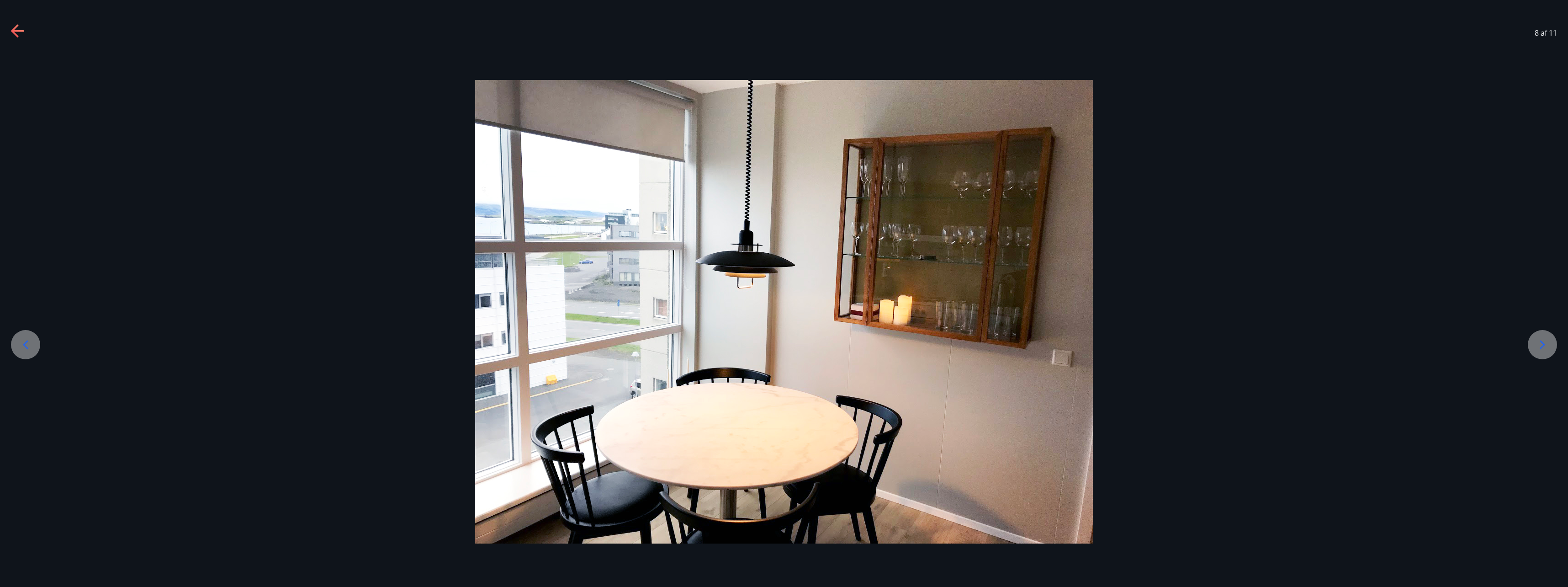
click at [1538, 345] on icon at bounding box center [1542, 344] width 15 height 15
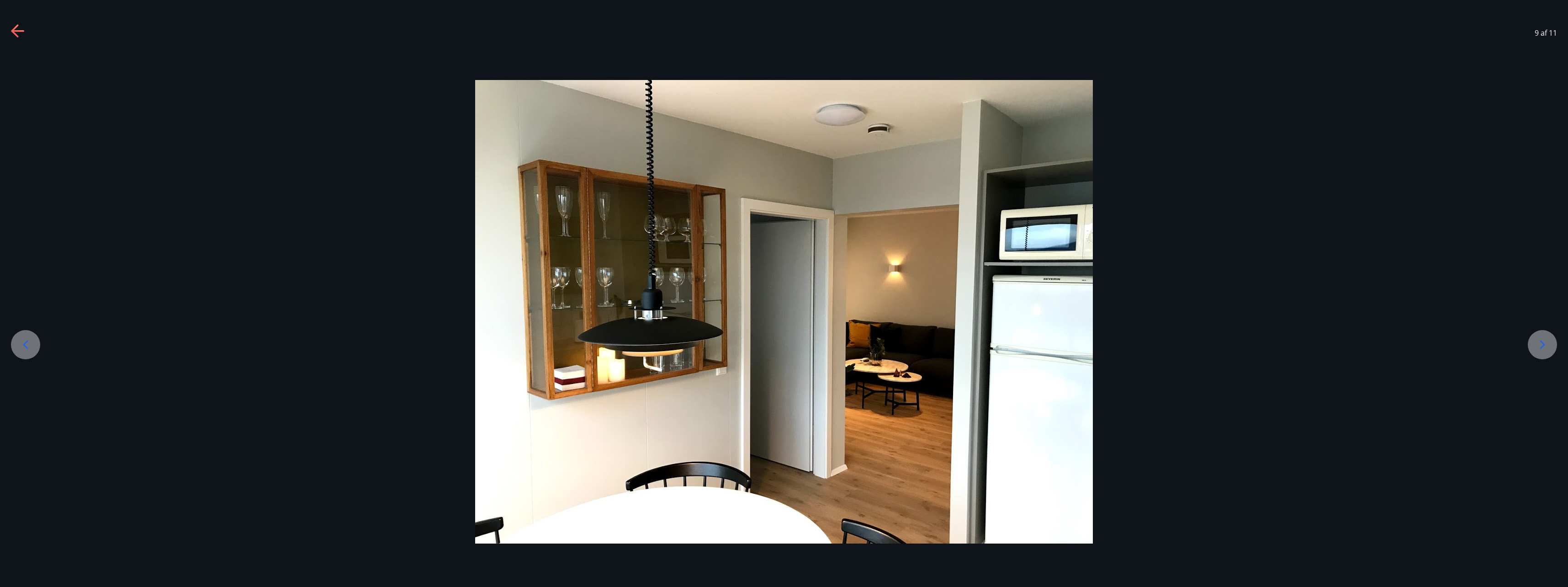
click at [1540, 345] on icon at bounding box center [1542, 344] width 15 height 15
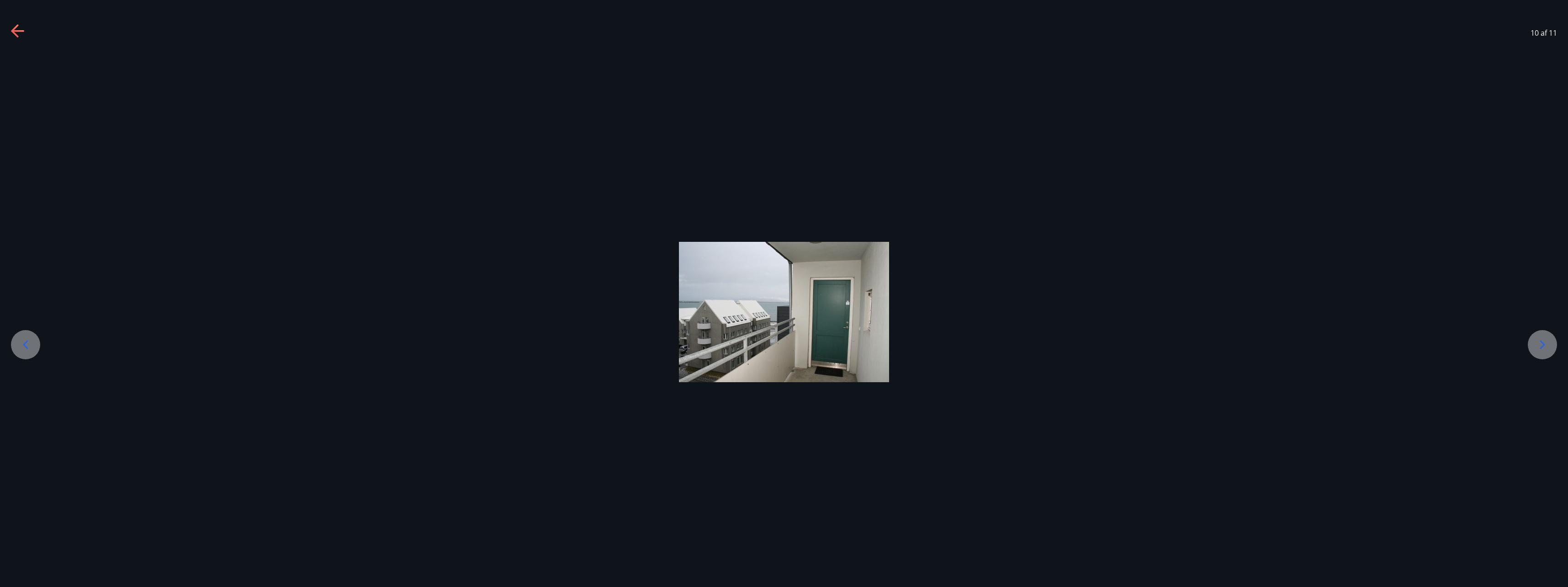
click at [1540, 345] on icon at bounding box center [1542, 344] width 15 height 15
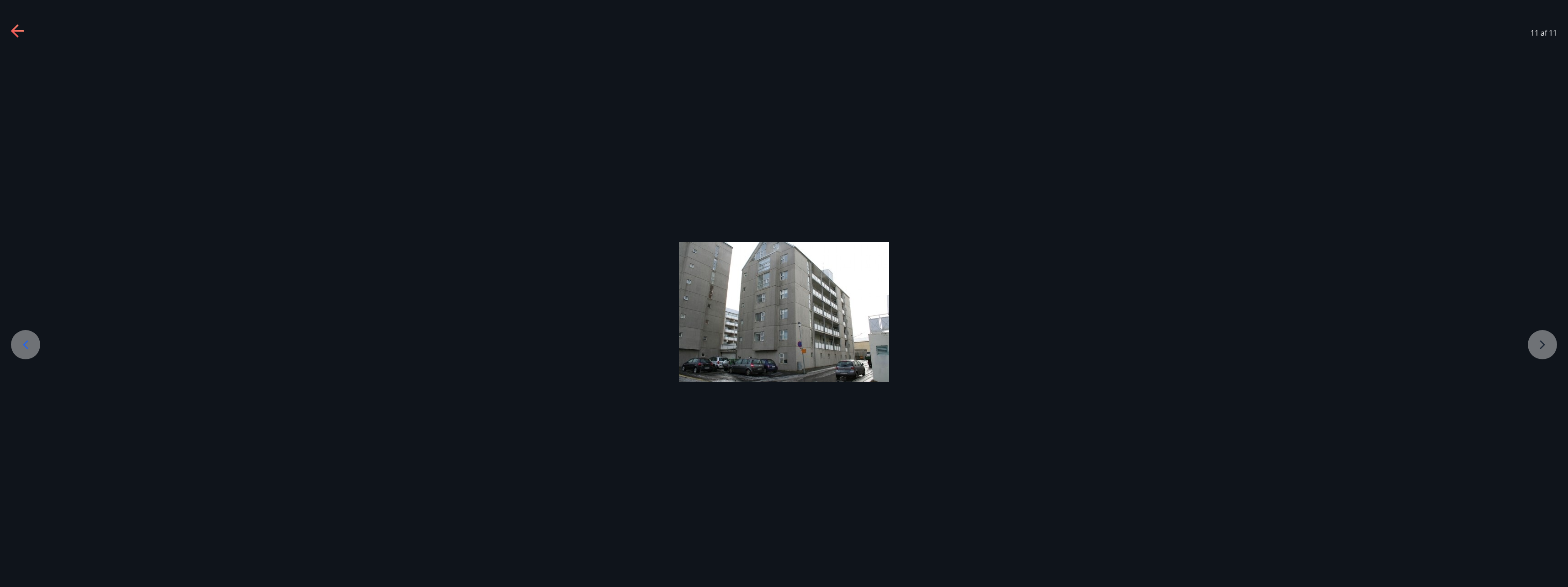
click at [1540, 345] on div at bounding box center [784, 311] width 1568 height 140
click at [28, 346] on icon at bounding box center [26, 344] width 15 height 15
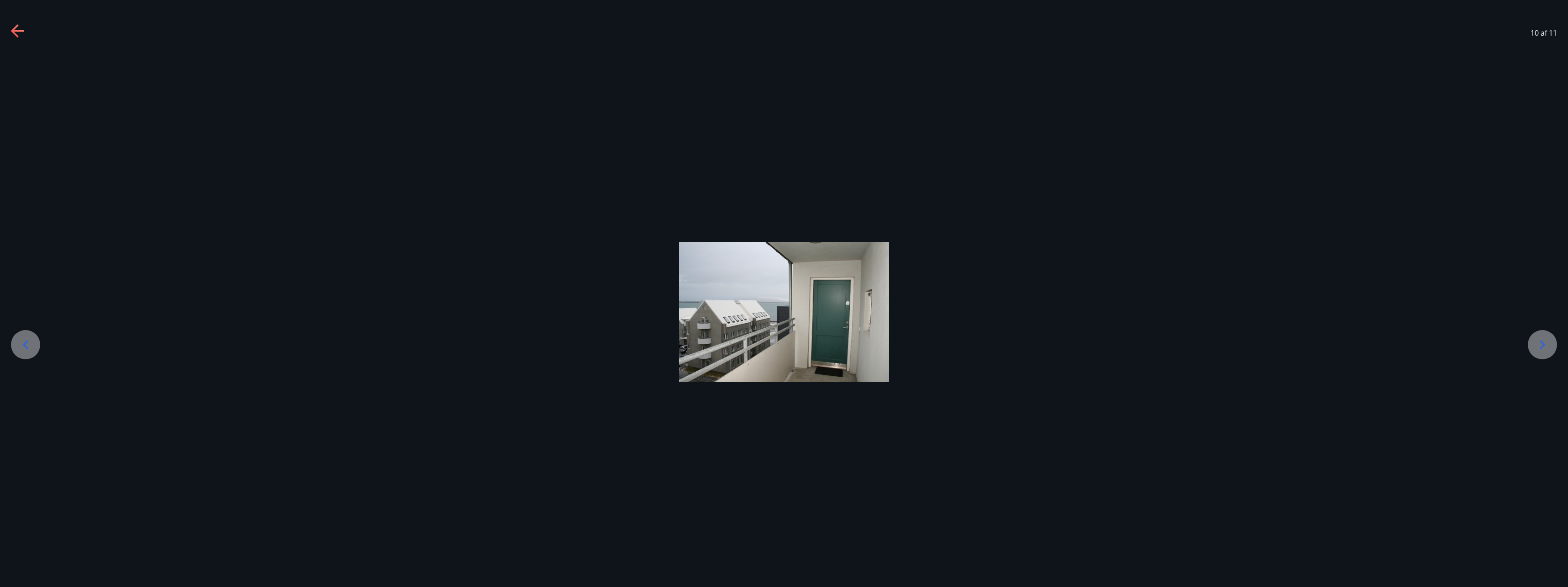
click at [28, 346] on icon at bounding box center [26, 344] width 15 height 15
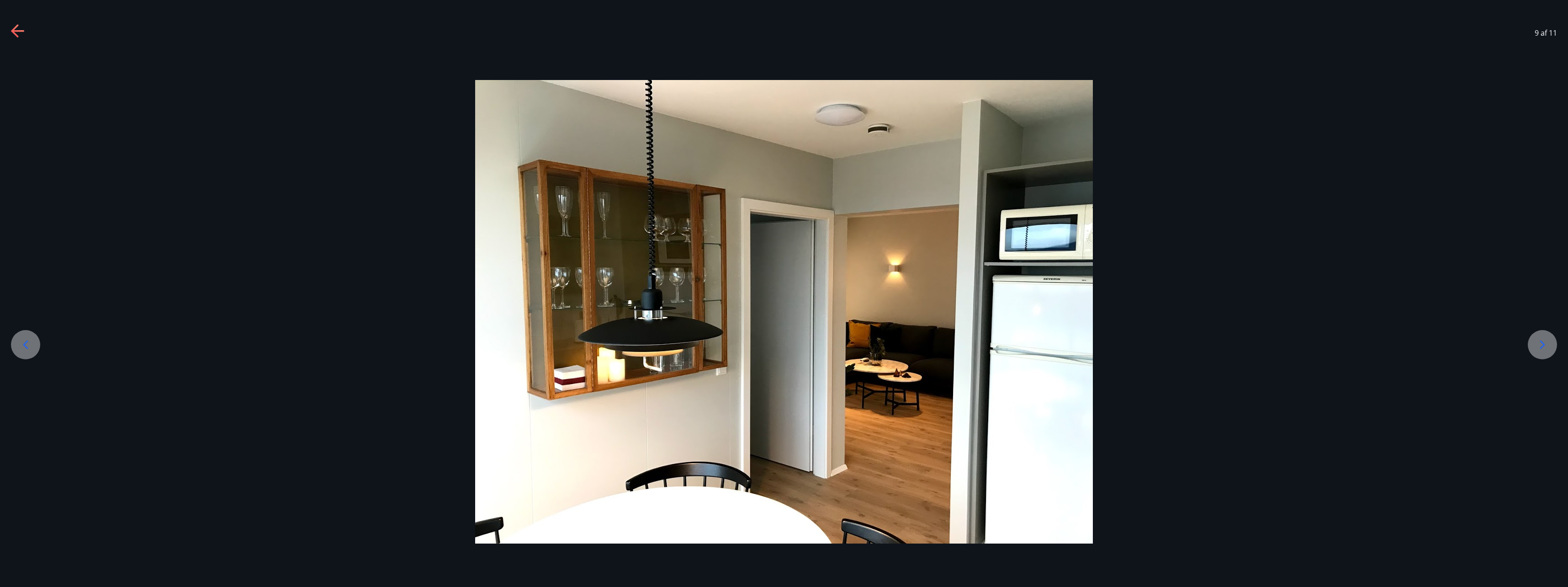
click at [28, 346] on icon at bounding box center [26, 344] width 15 height 15
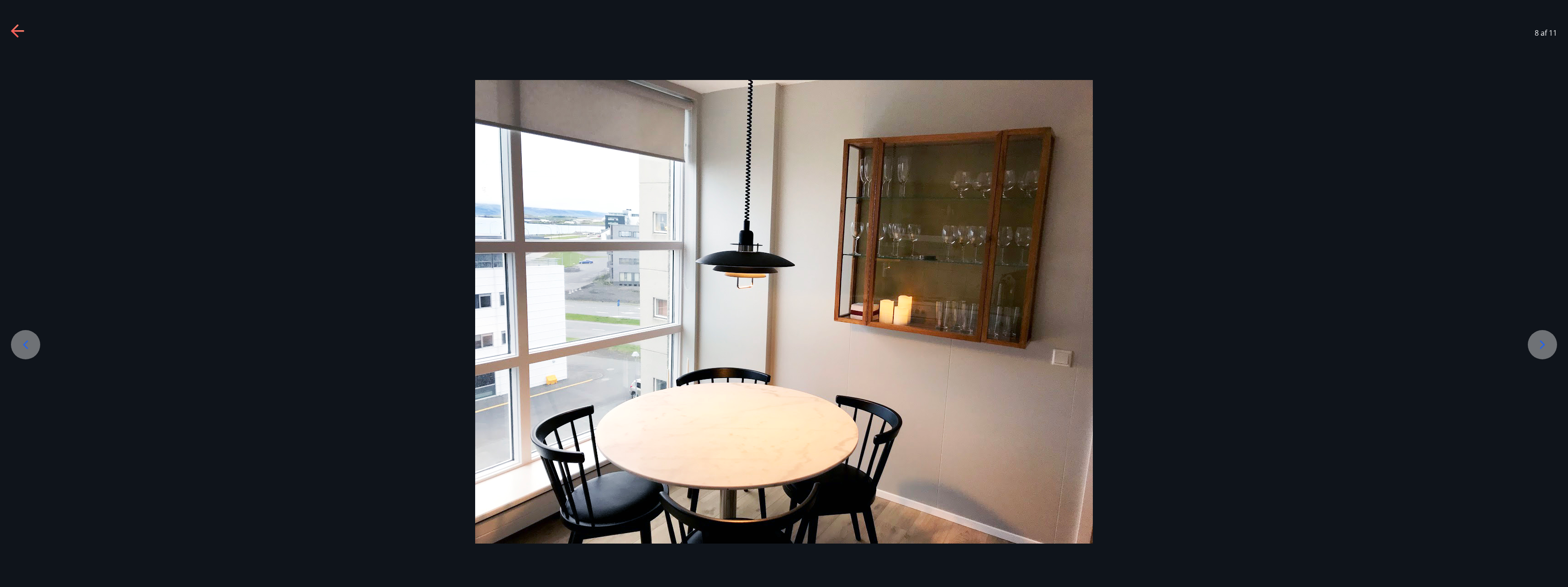
click at [28, 346] on icon at bounding box center [26, 344] width 15 height 15
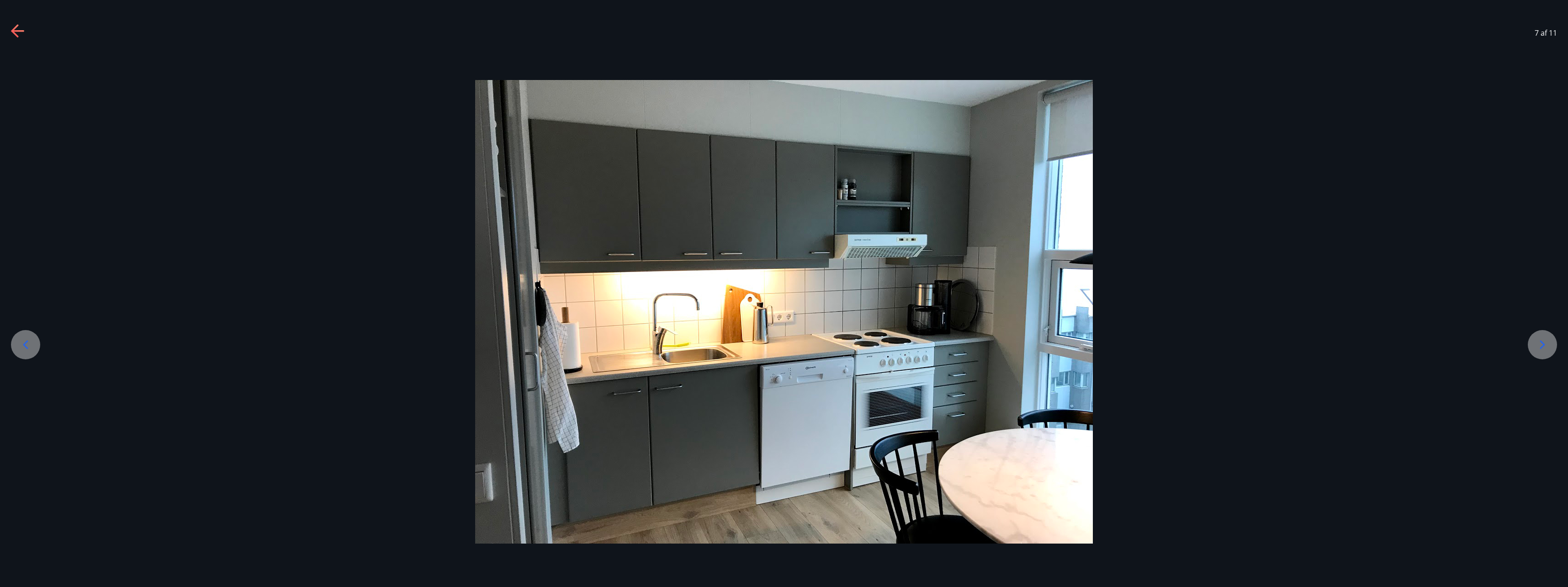
click at [27, 345] on icon at bounding box center [26, 344] width 15 height 15
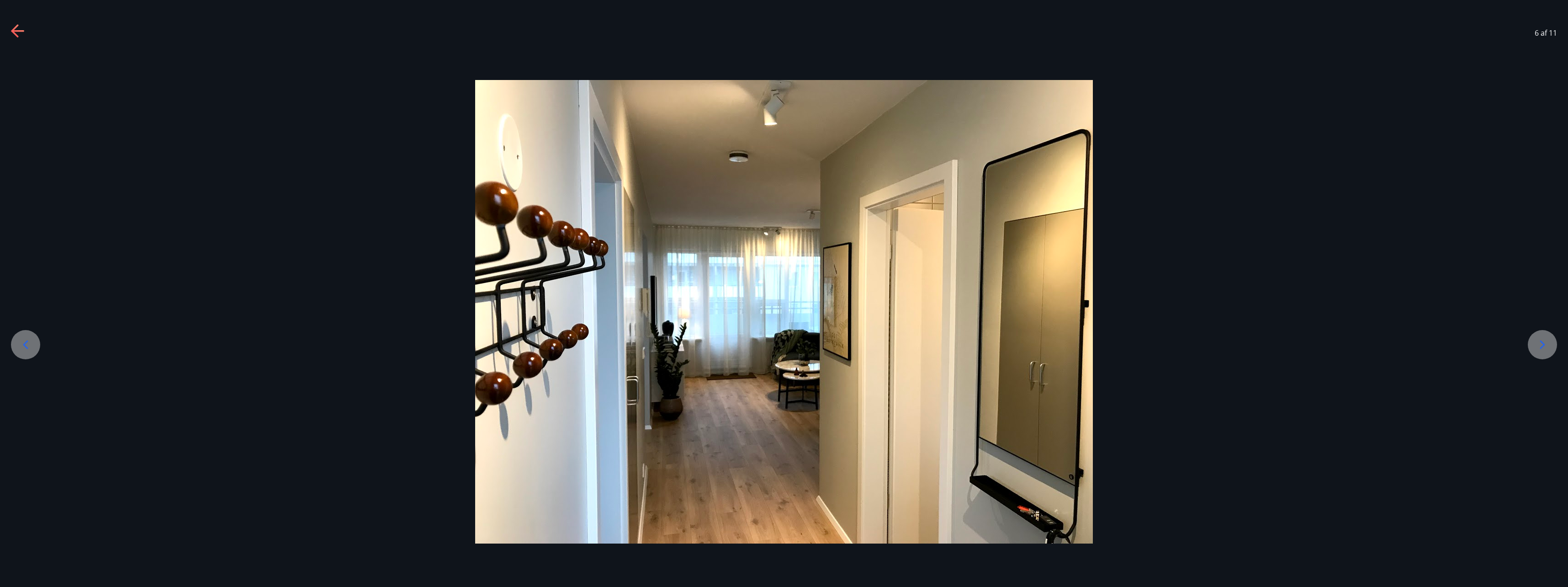
click at [27, 345] on icon at bounding box center [26, 344] width 15 height 15
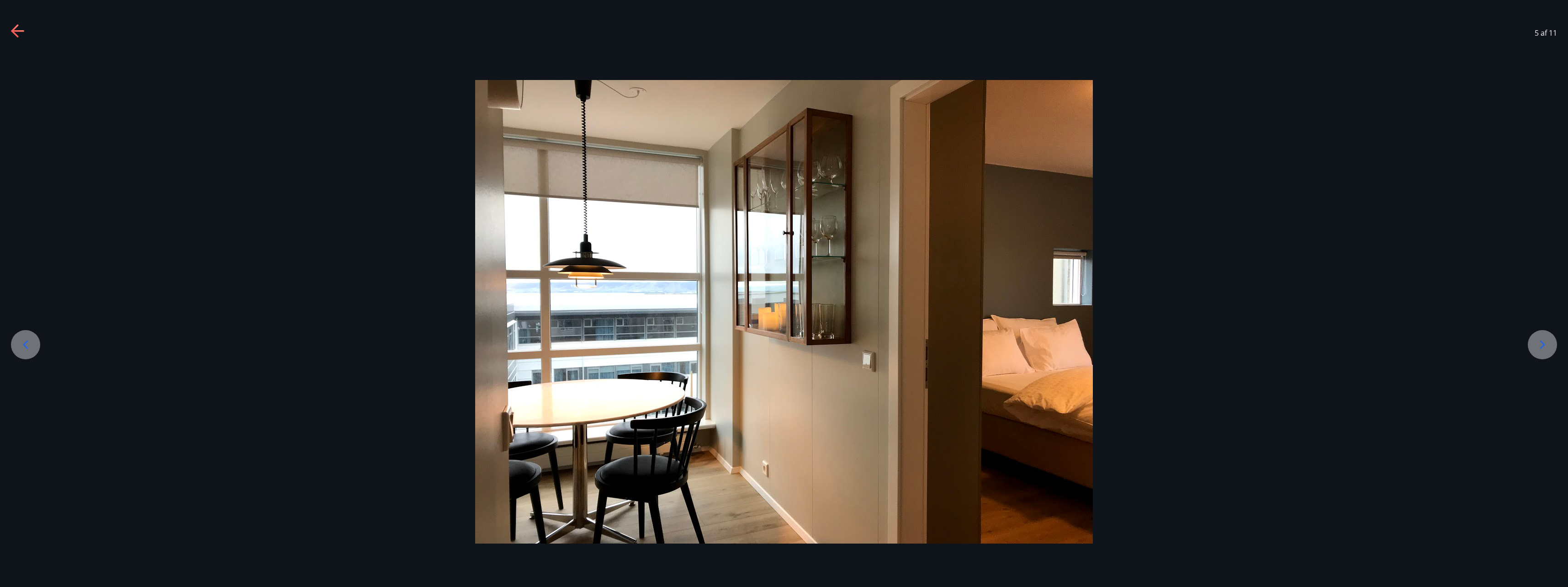
click at [27, 345] on icon at bounding box center [26, 344] width 15 height 15
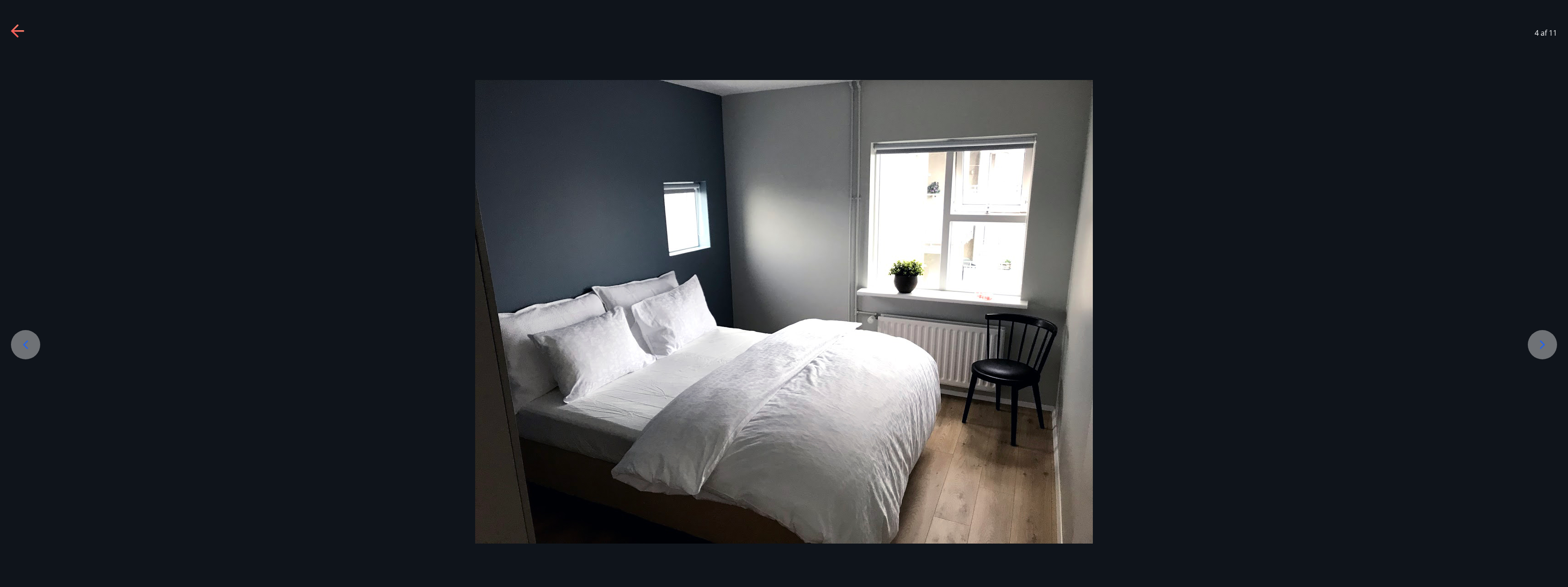
click at [27, 345] on icon at bounding box center [26, 344] width 15 height 15
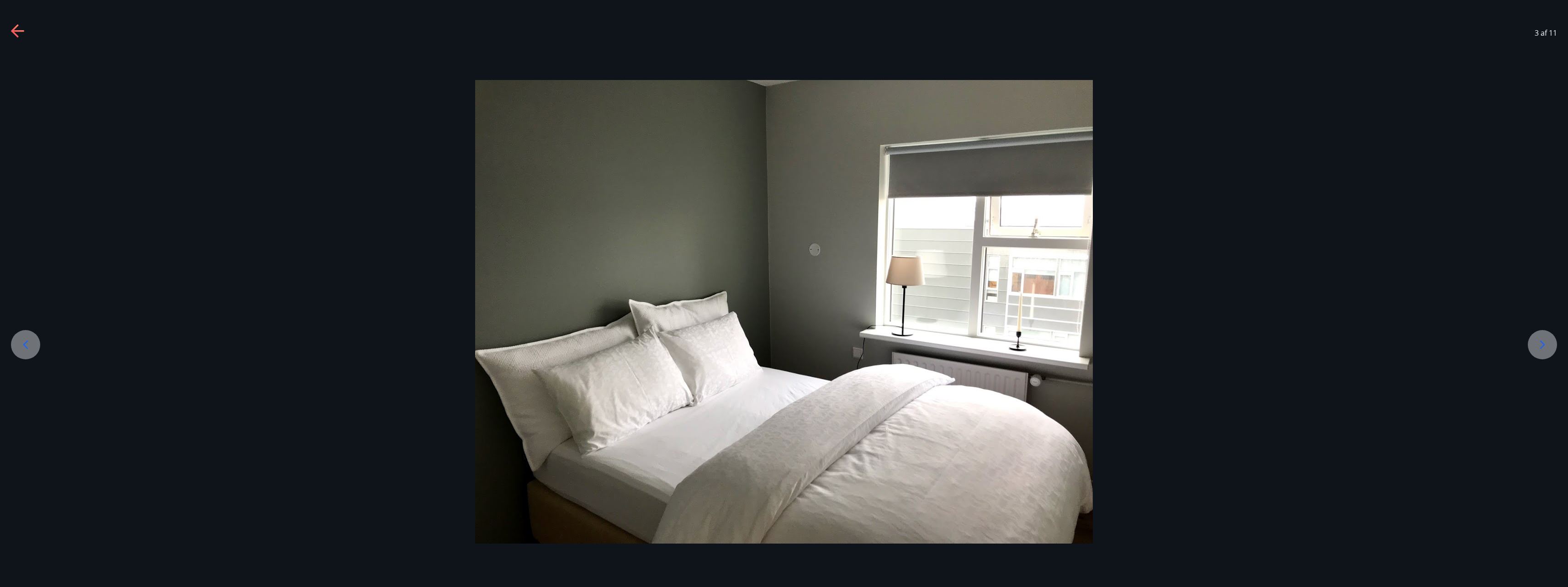
click at [27, 345] on icon at bounding box center [26, 344] width 15 height 15
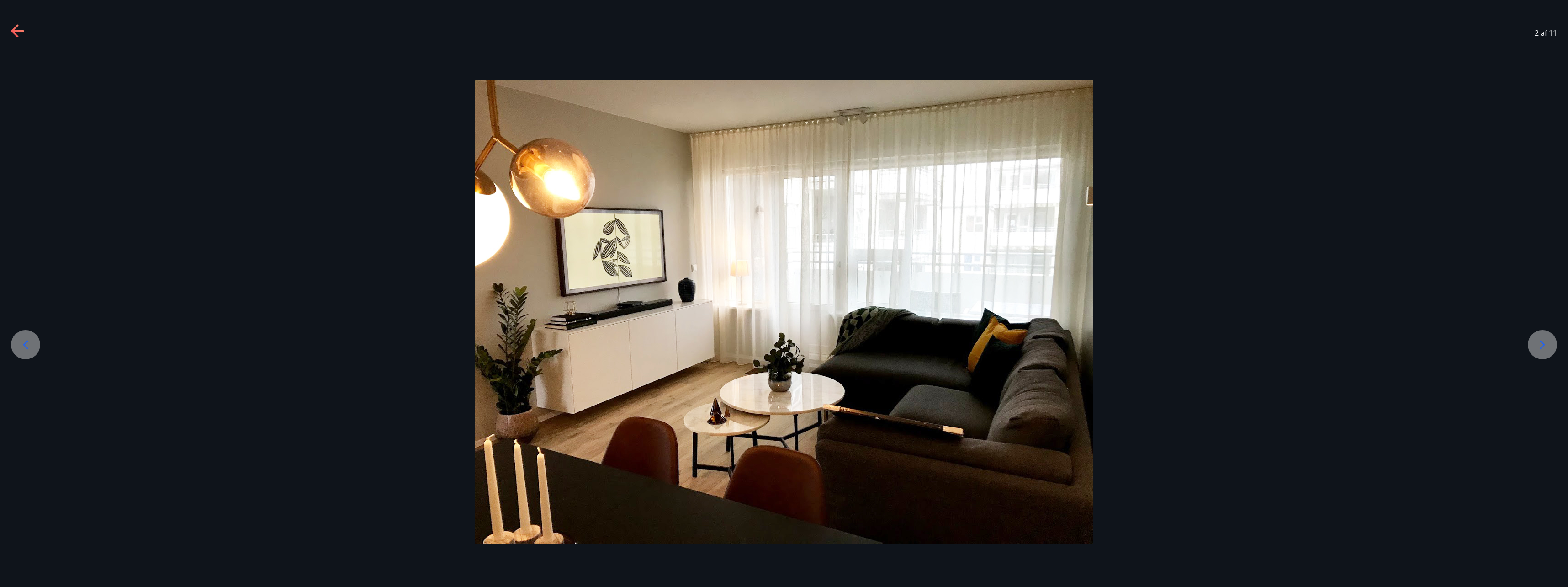
click at [28, 343] on icon at bounding box center [26, 344] width 15 height 15
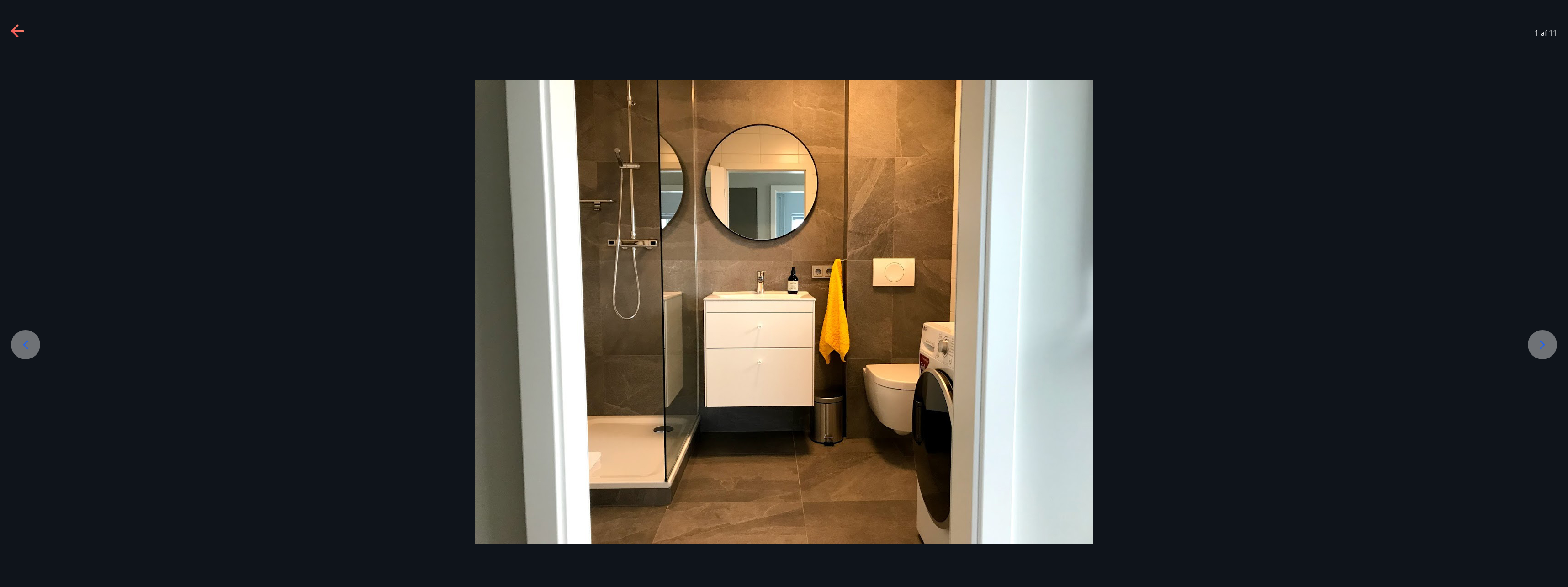
click at [28, 343] on icon at bounding box center [26, 344] width 15 height 15
click at [19, 28] on icon at bounding box center [18, 31] width 15 height 15
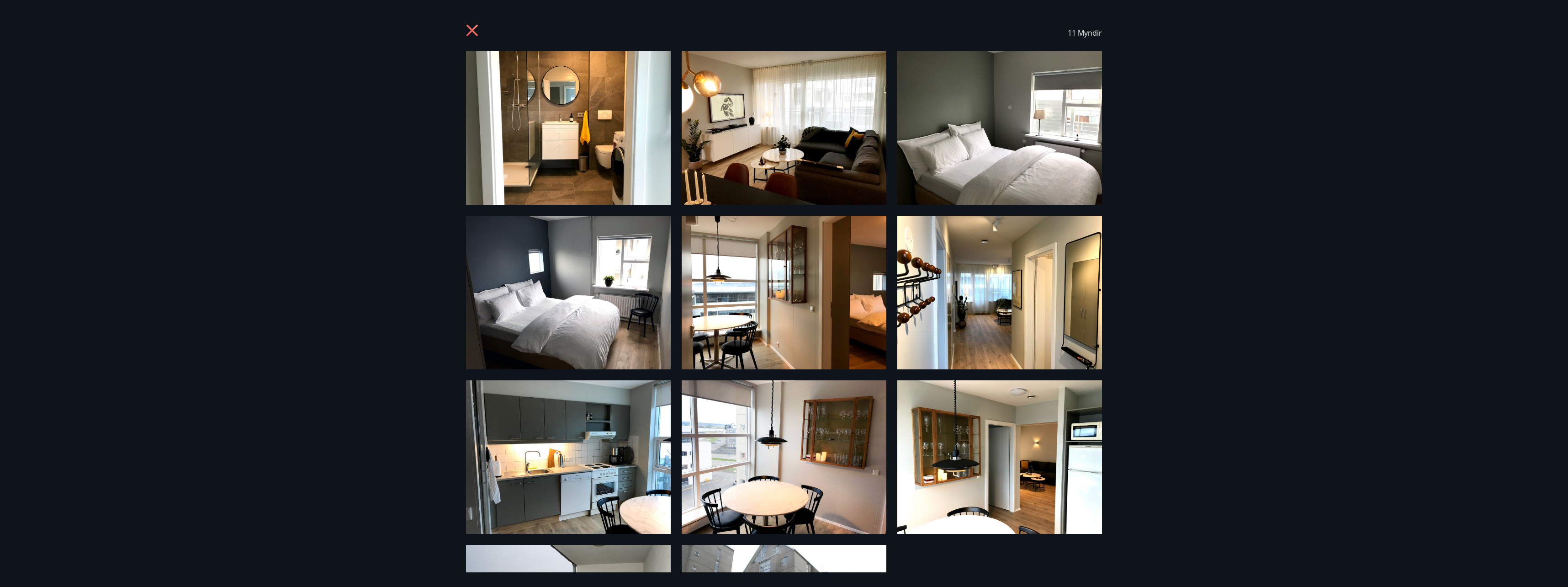
click at [474, 31] on icon at bounding box center [473, 31] width 15 height 15
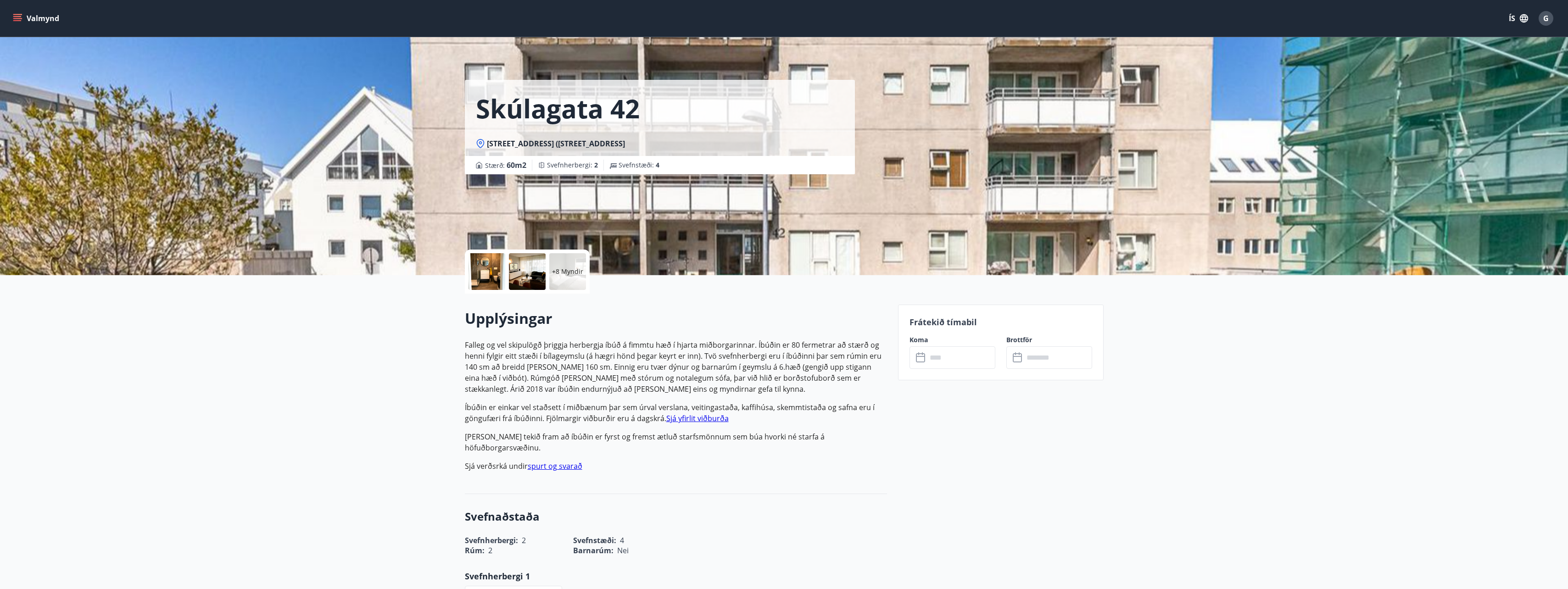
scroll to position [275, 0]
